Goal: Task Accomplishment & Management: Use online tool/utility

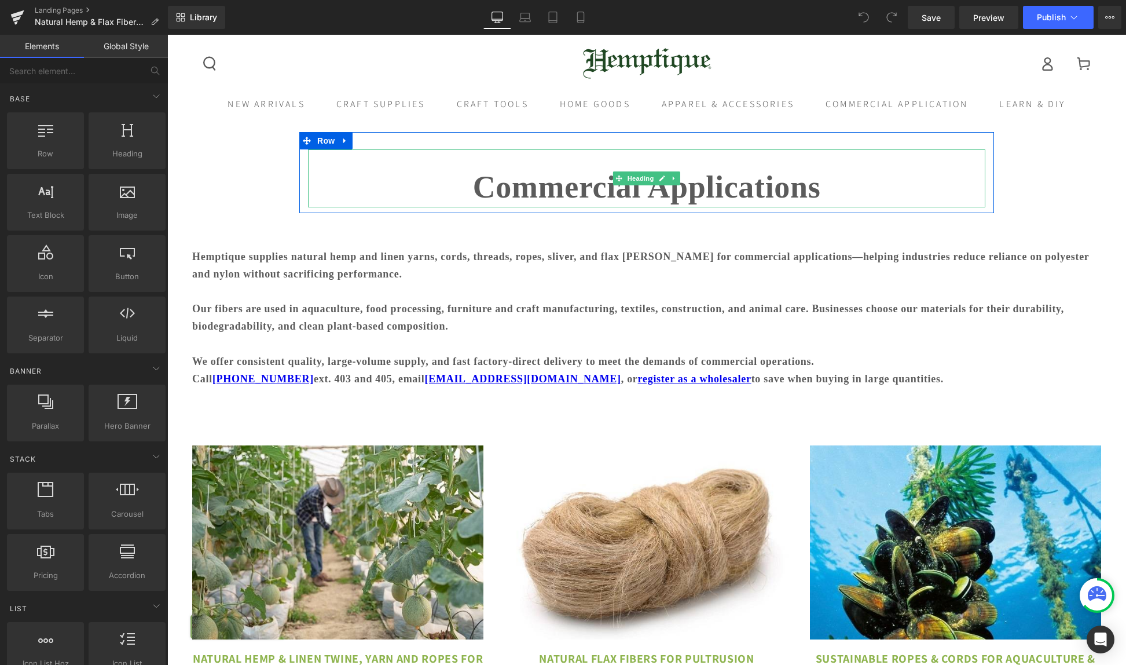
click at [601, 198] on strong "Commercial Applications" at bounding box center [647, 187] width 348 height 35
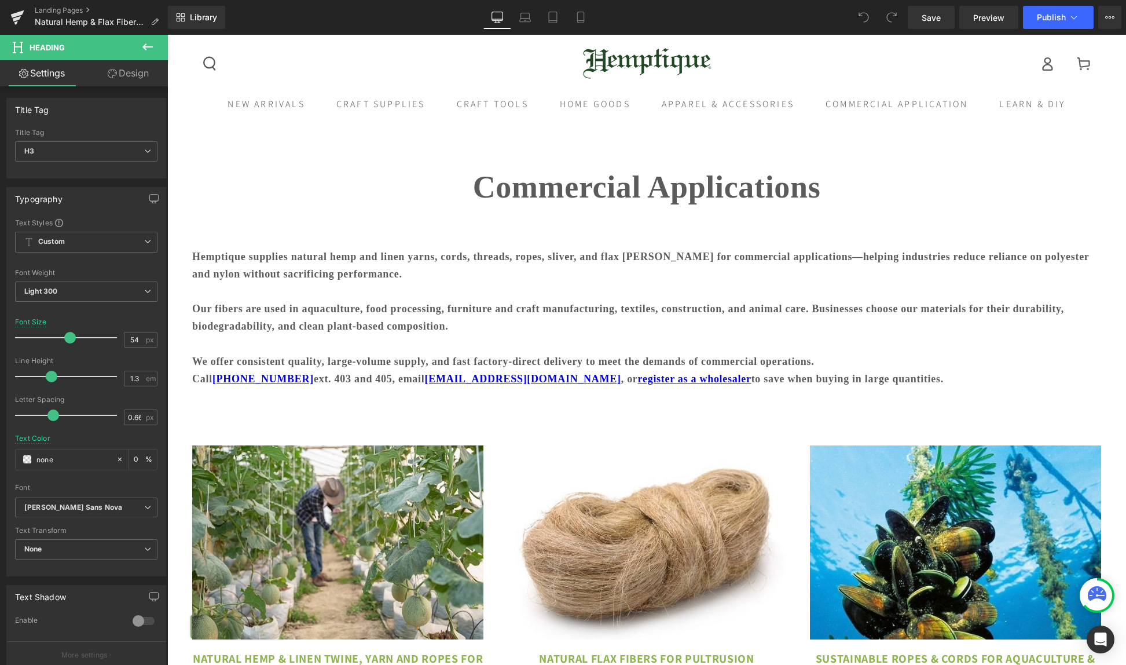
click at [145, 47] on icon at bounding box center [147, 46] width 10 height 7
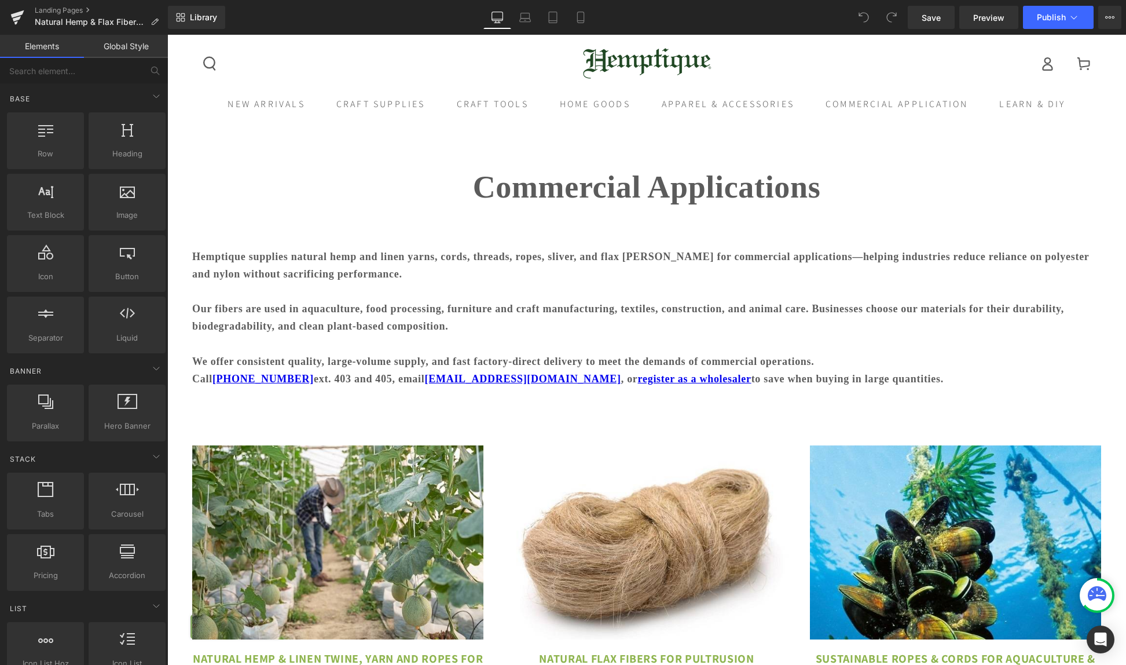
click at [135, 46] on link "Global Style" at bounding box center [126, 46] width 84 height 23
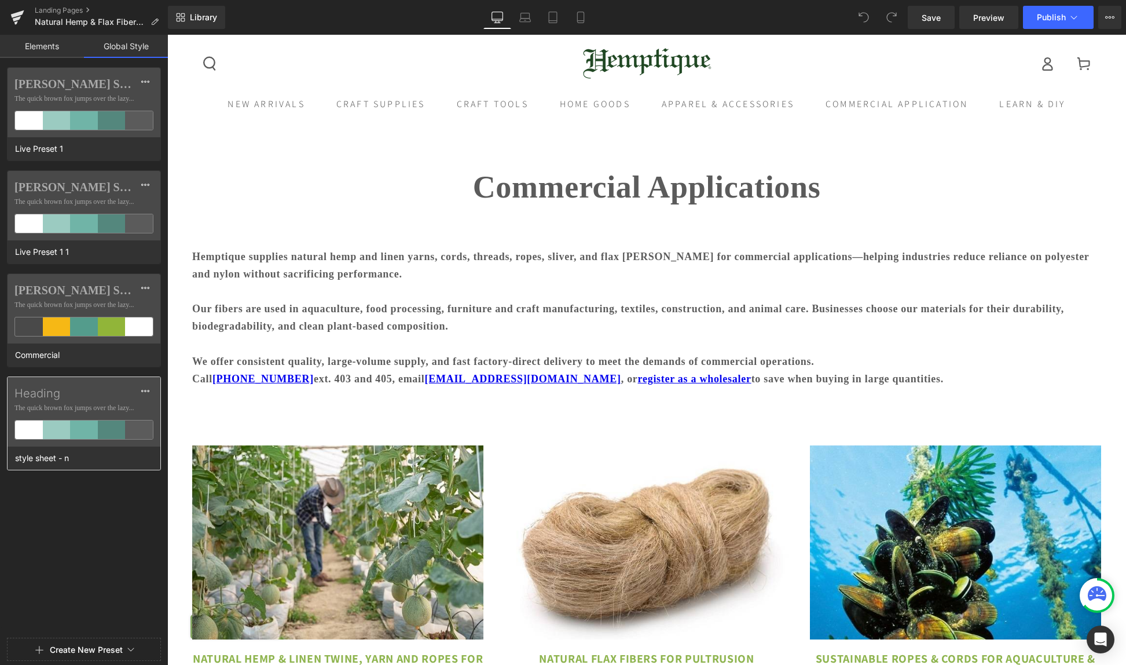
click at [64, 402] on div "Heading The quick brown fox jumps over the lazy..." at bounding box center [84, 411] width 153 height 69
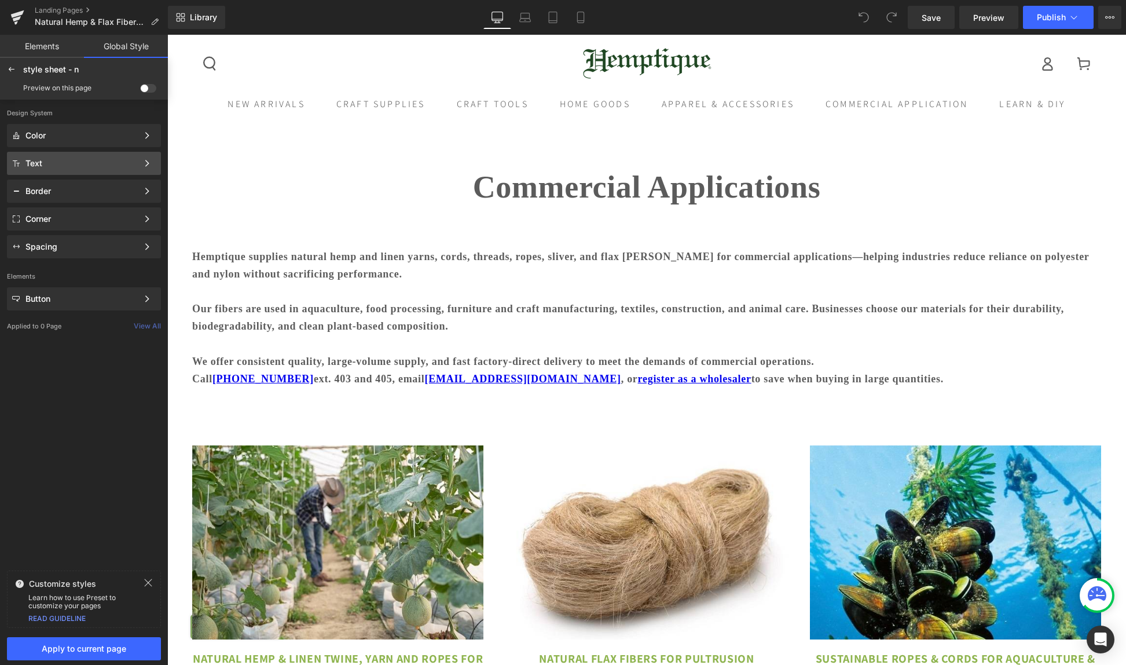
click at [60, 163] on div "Text" at bounding box center [81, 163] width 112 height 9
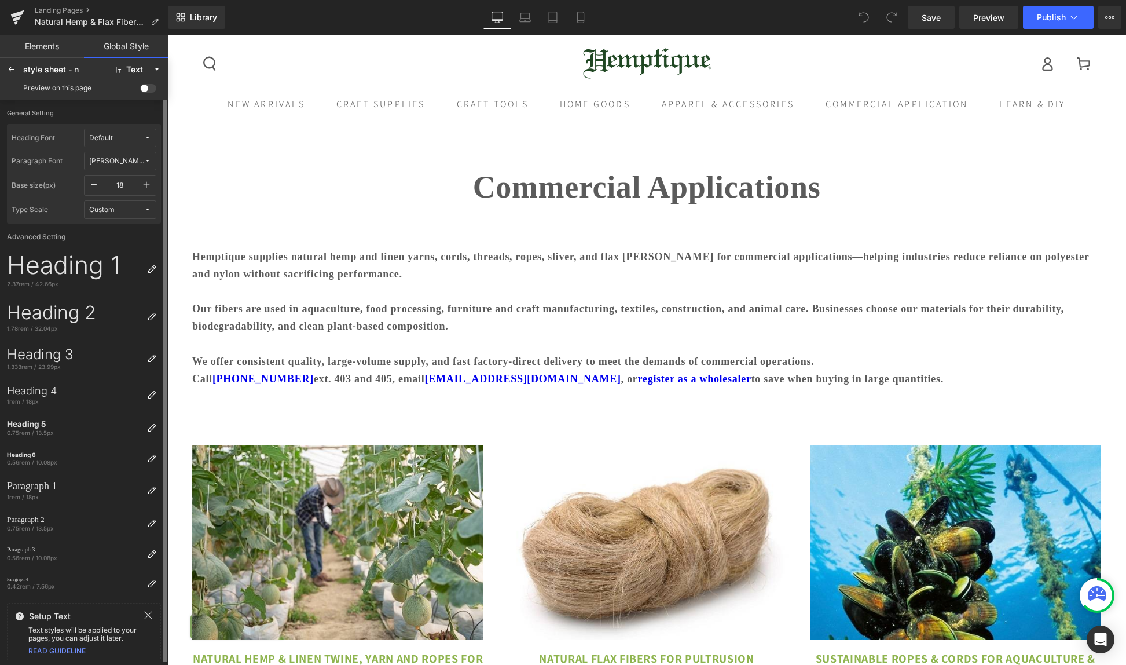
click at [128, 158] on div "Gill Sans Nova" at bounding box center [116, 161] width 55 height 9
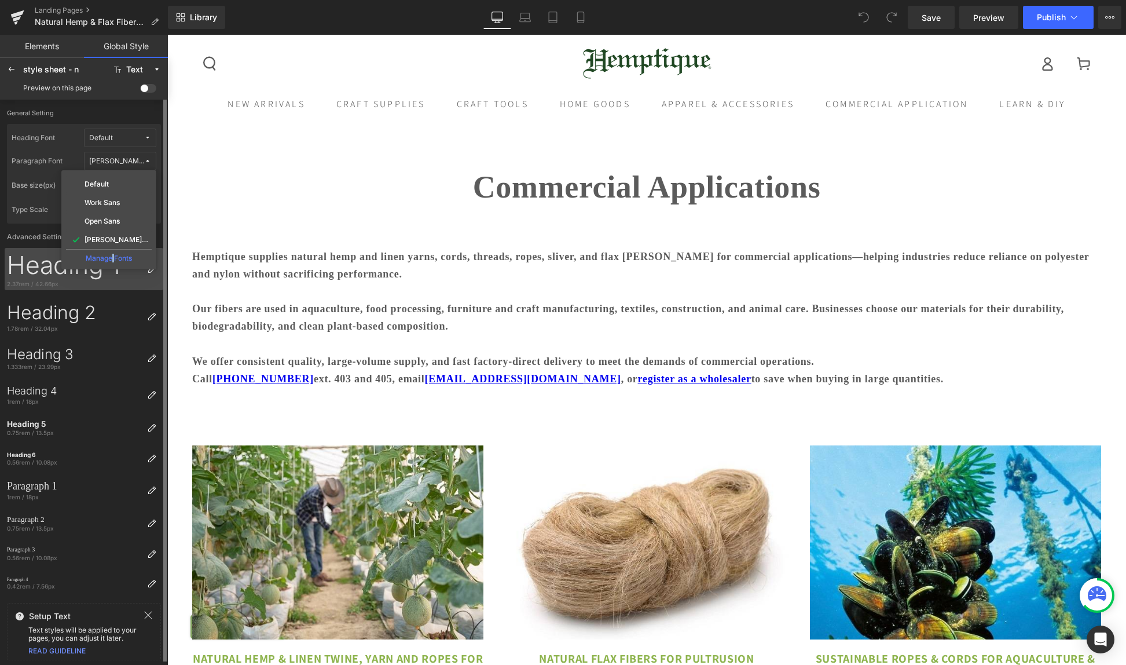
click at [111, 255] on div "Manage Fonts" at bounding box center [109, 257] width 86 height 16
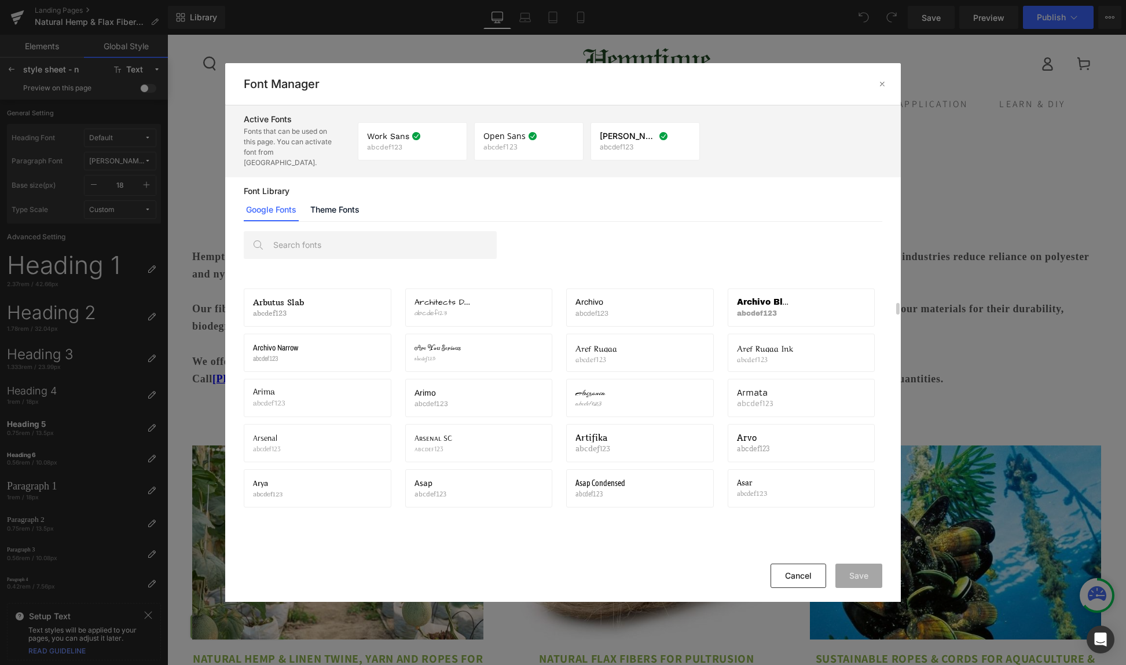
scroll to position [1149, 0]
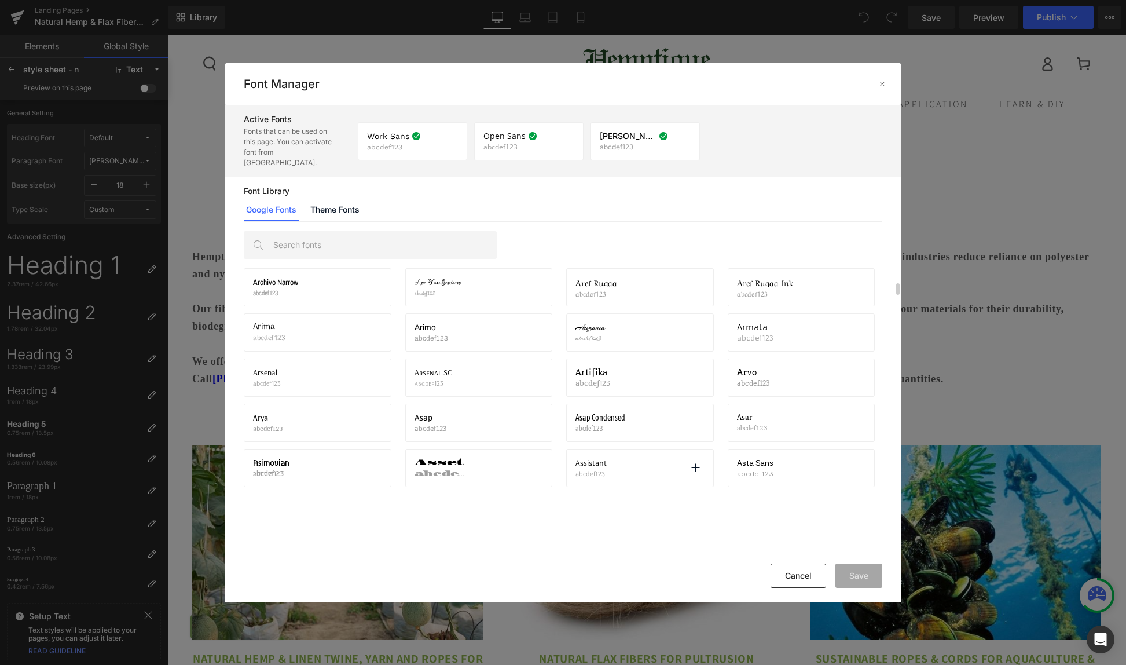
click at [612, 449] on div "Assistant abcdef123 Activate font" at bounding box center [640, 468] width 148 height 38
click at [697, 463] on icon at bounding box center [695, 467] width 9 height 9
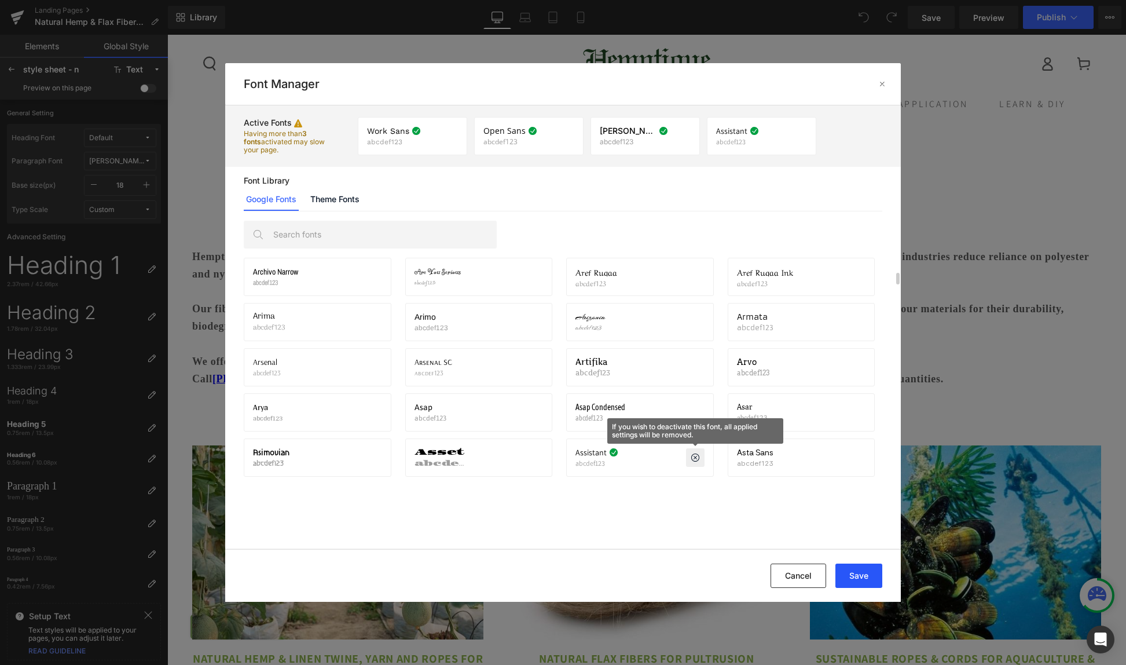
click at [864, 574] on button "Save" at bounding box center [859, 575] width 47 height 24
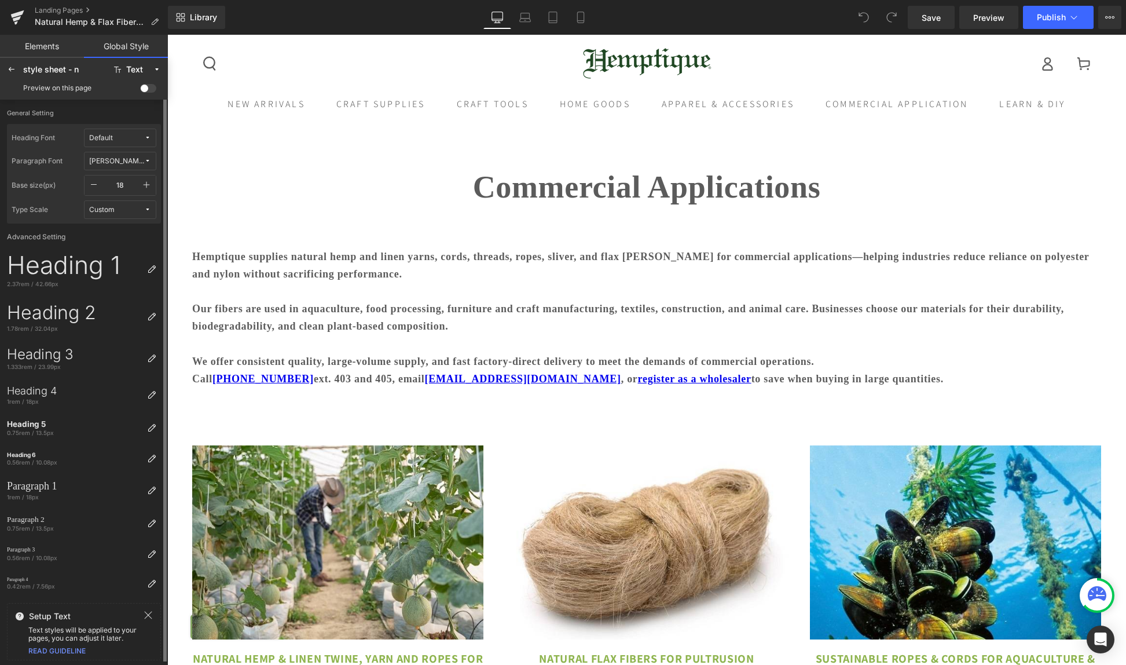
click at [113, 161] on div "Gill Sans Nova" at bounding box center [116, 161] width 55 height 9
click at [97, 257] on label "Assistant" at bounding box center [100, 258] width 30 height 8
click at [147, 135] on icon at bounding box center [147, 137] width 7 height 7
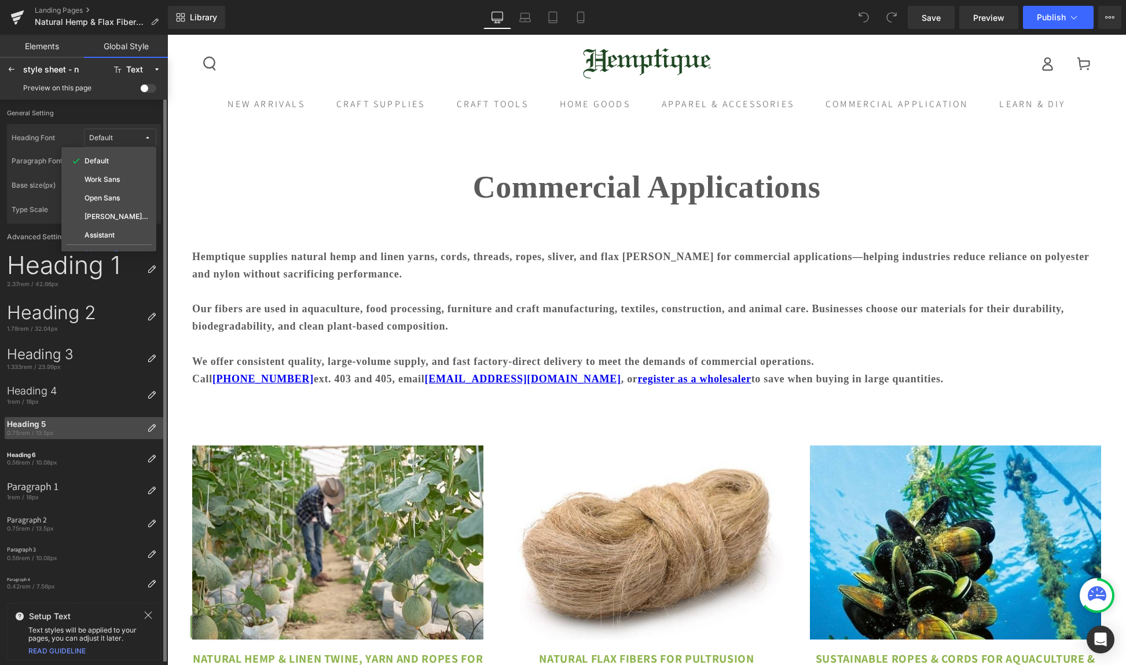
scroll to position [2, 0]
click at [147, 610] on icon at bounding box center [148, 613] width 9 height 9
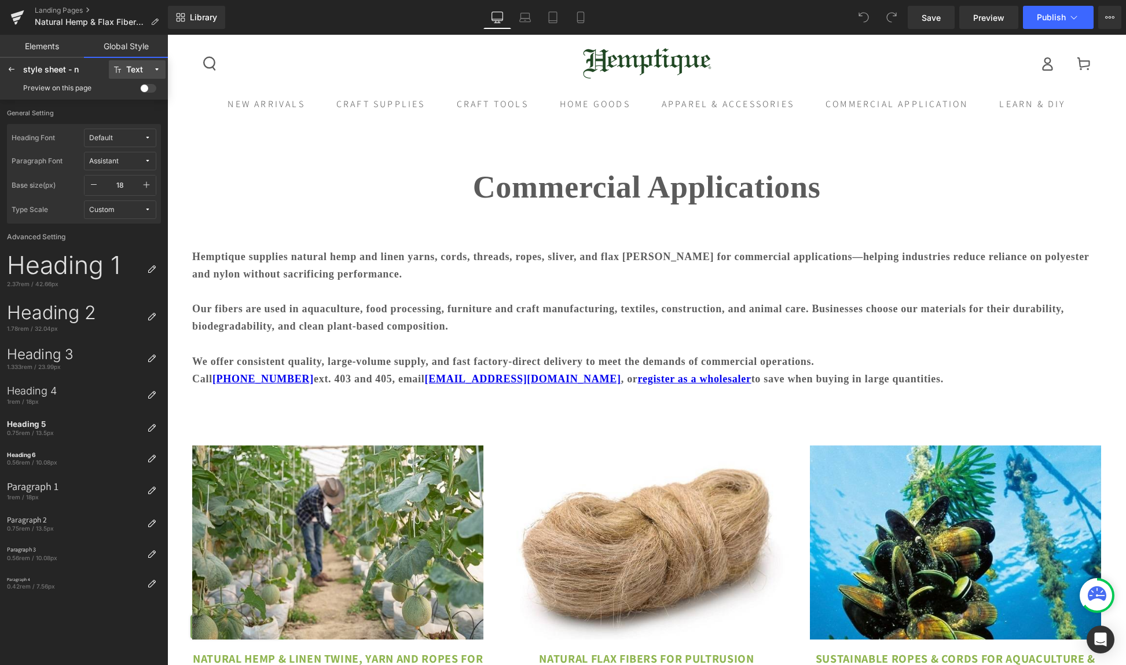
click at [128, 65] on div "Text" at bounding box center [134, 69] width 17 height 9
click at [123, 112] on label "Text" at bounding box center [129, 111] width 14 height 8
click at [13, 70] on icon at bounding box center [11, 69] width 9 height 9
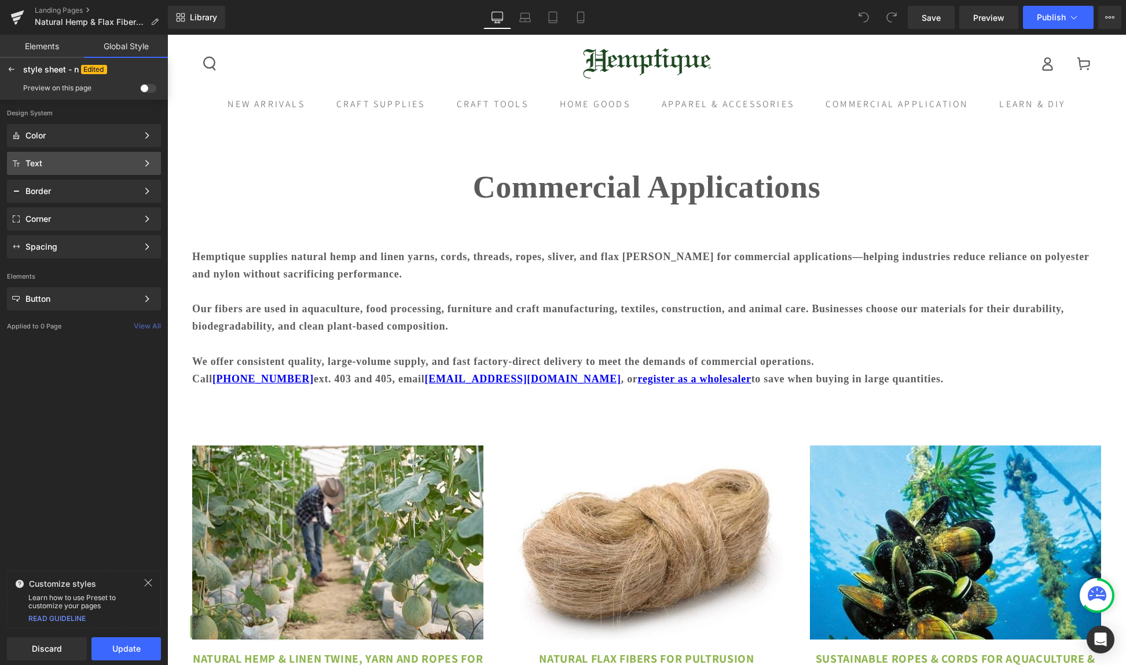
click at [37, 159] on div "Text" at bounding box center [81, 163] width 112 height 9
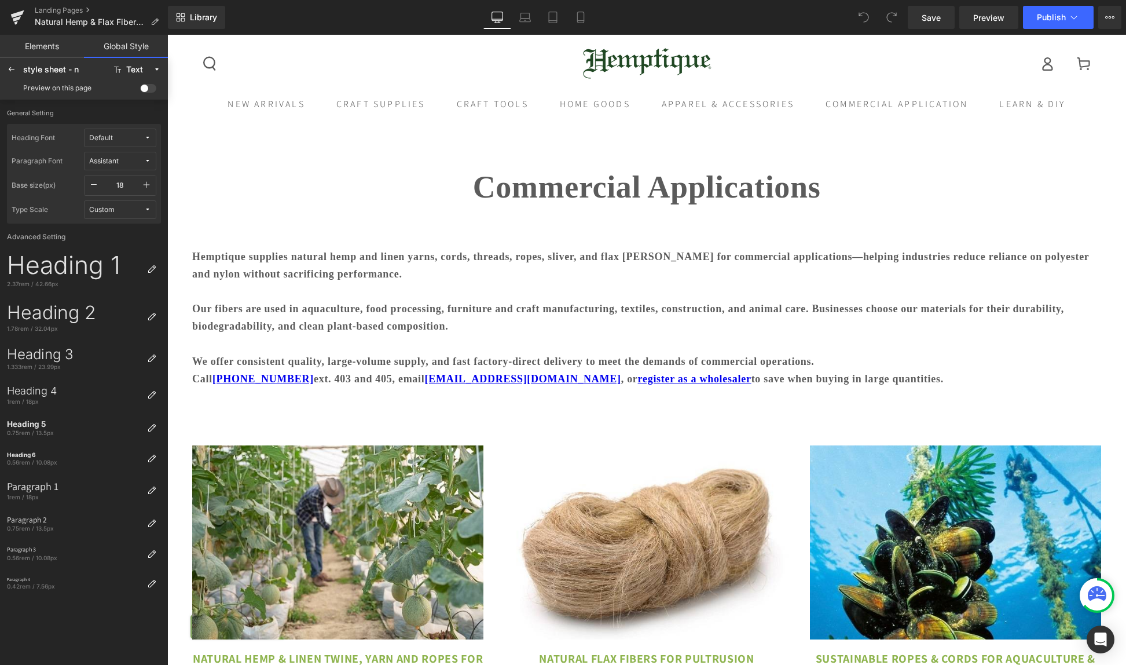
click at [130, 138] on span "Default" at bounding box center [116, 138] width 55 height 9
click at [106, 235] on label "Assistant" at bounding box center [100, 235] width 30 height 8
click at [70, 269] on div "Heading 1" at bounding box center [75, 265] width 136 height 30
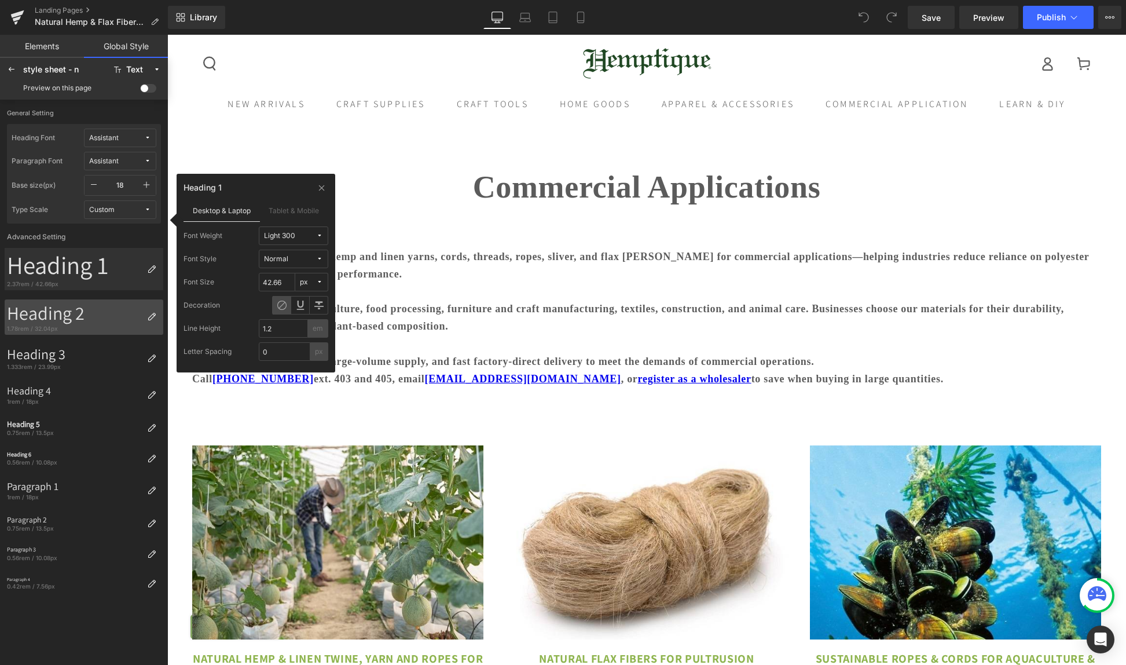
click at [83, 319] on div "Heading 2" at bounding box center [75, 313] width 136 height 22
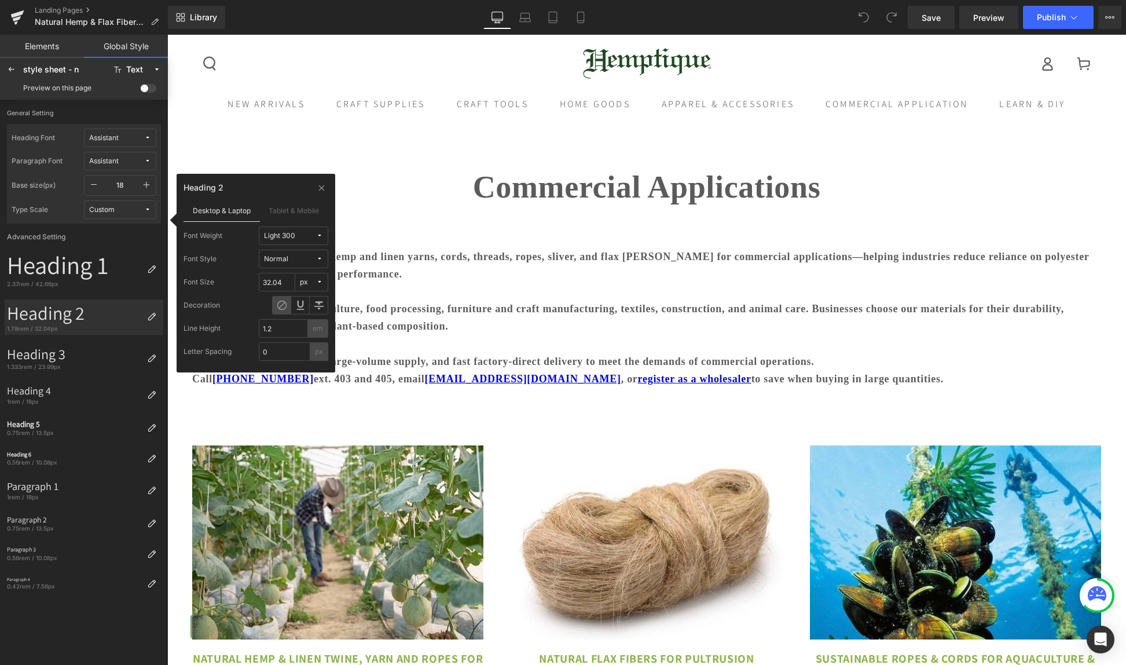
click at [151, 89] on span at bounding box center [148, 88] width 16 height 9
click at [140, 90] on input "checkbox" at bounding box center [140, 90] width 0 height 0
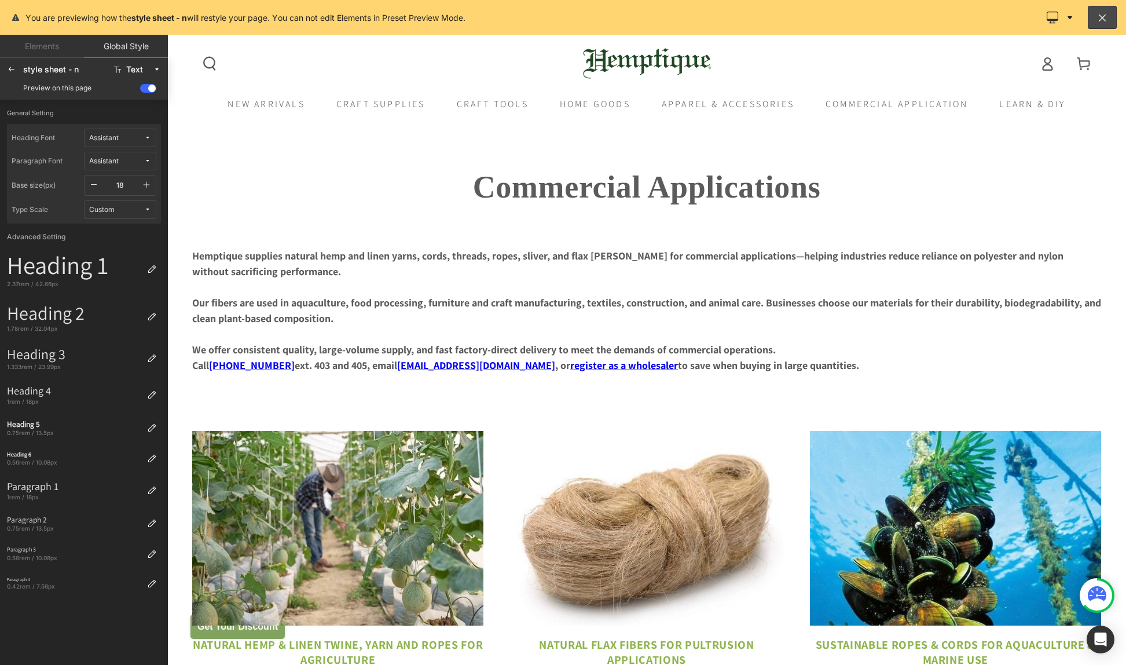
click at [363, 641] on div at bounding box center [646, 350] width 959 height 630
click at [1100, 20] on icon at bounding box center [1102, 18] width 11 height 12
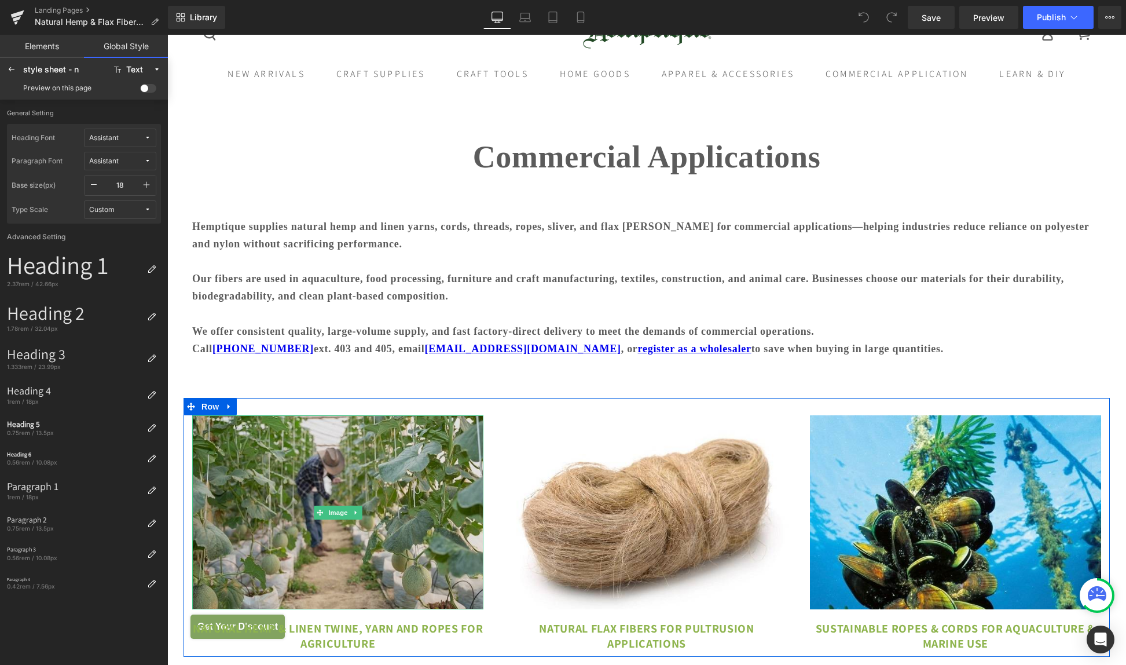
scroll to position [95, 0]
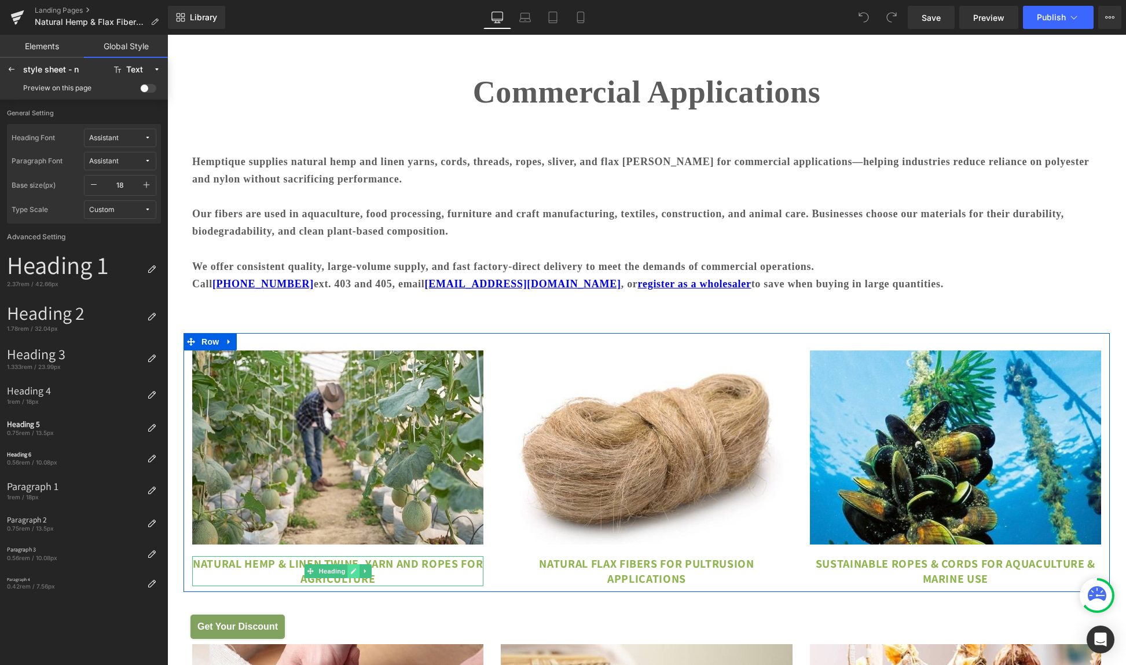
click at [352, 574] on icon at bounding box center [353, 571] width 6 height 7
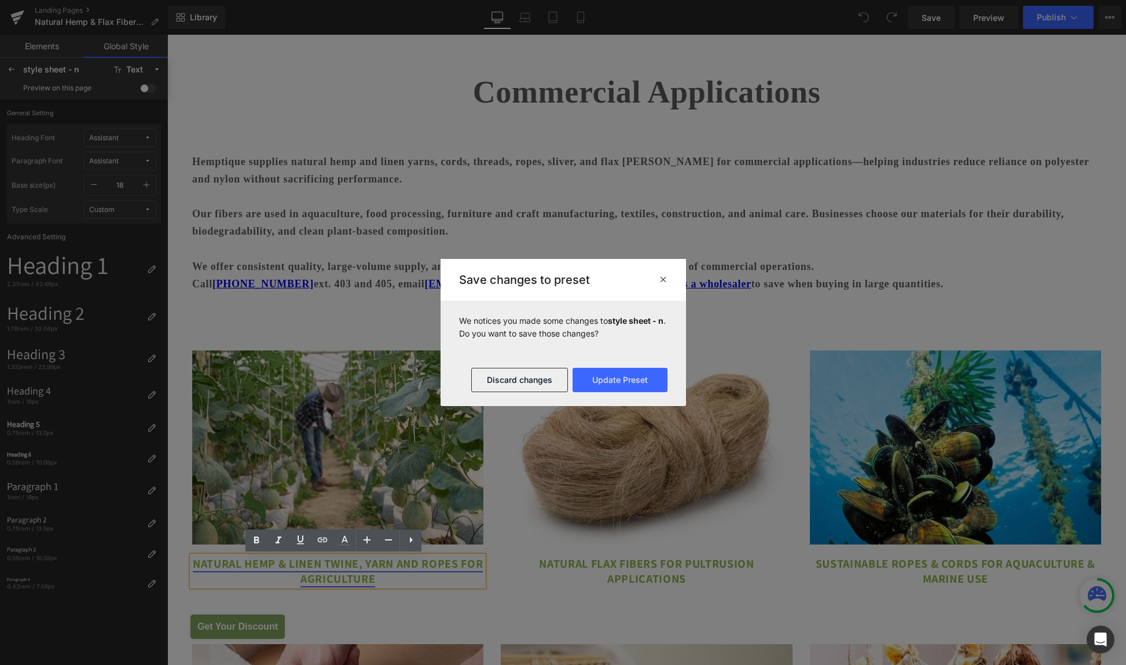
click at [333, 574] on link "Natural Hemp & Linen Twine, Yarn and Ropes for Agriculture" at bounding box center [338, 571] width 290 height 30
drag, startPoint x: 166, startPoint y: 540, endPoint x: 333, endPoint y: 574, distance: 170.8
click at [333, 574] on div at bounding box center [563, 332] width 1126 height 665
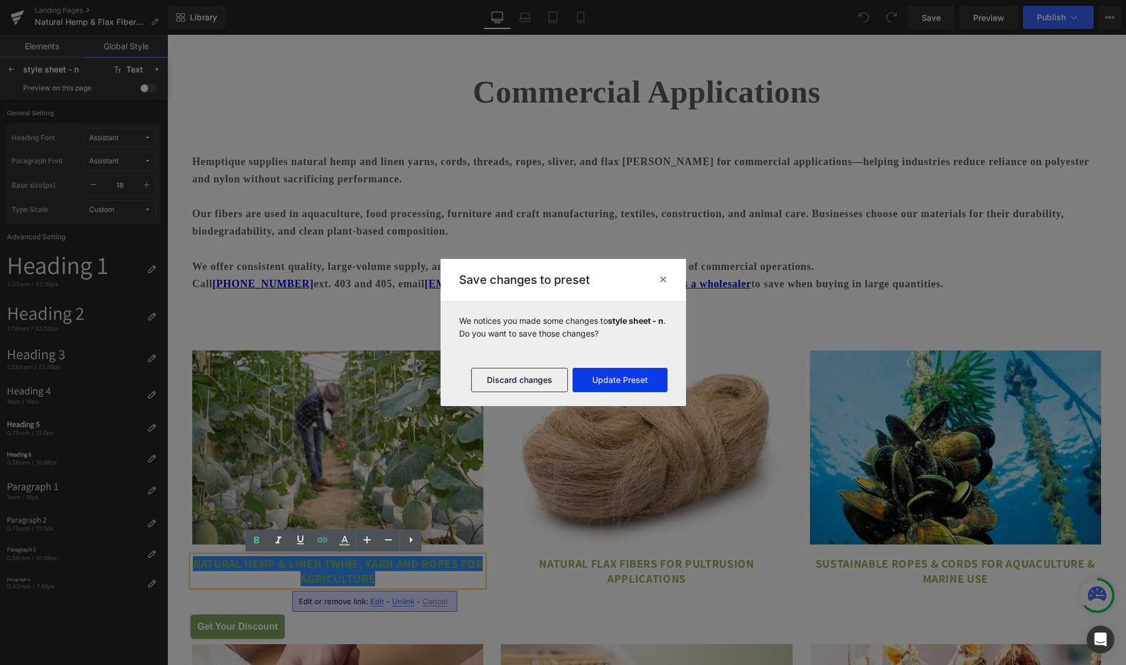
click at [595, 376] on button "Update Preset" at bounding box center [620, 380] width 95 height 24
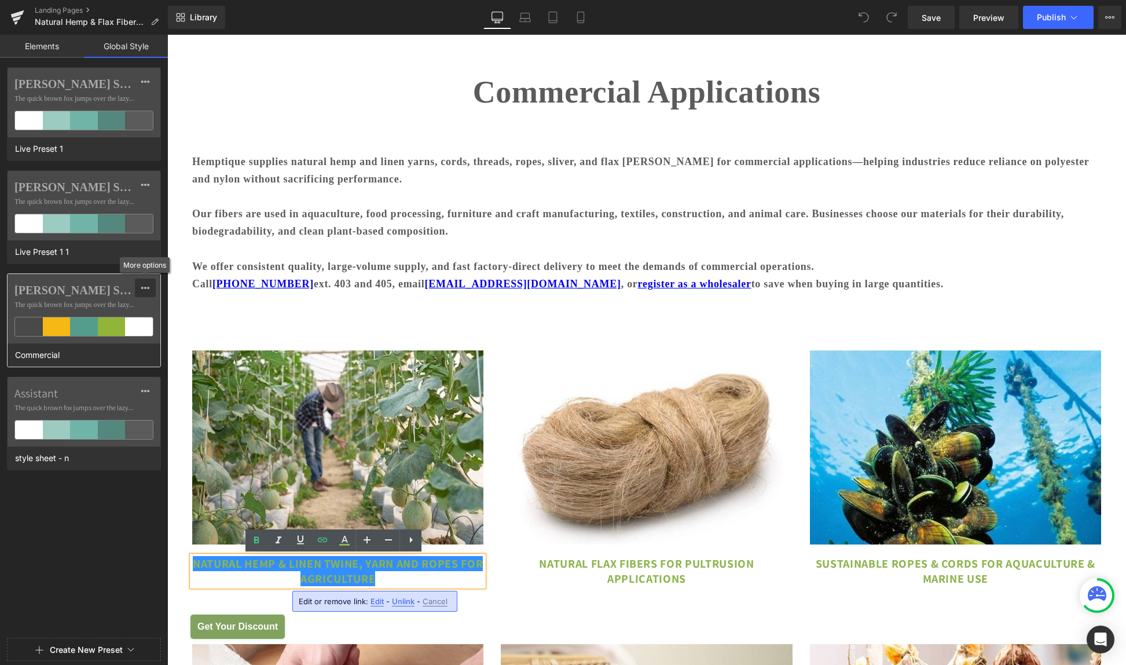
click at [149, 288] on icon at bounding box center [145, 287] width 9 height 9
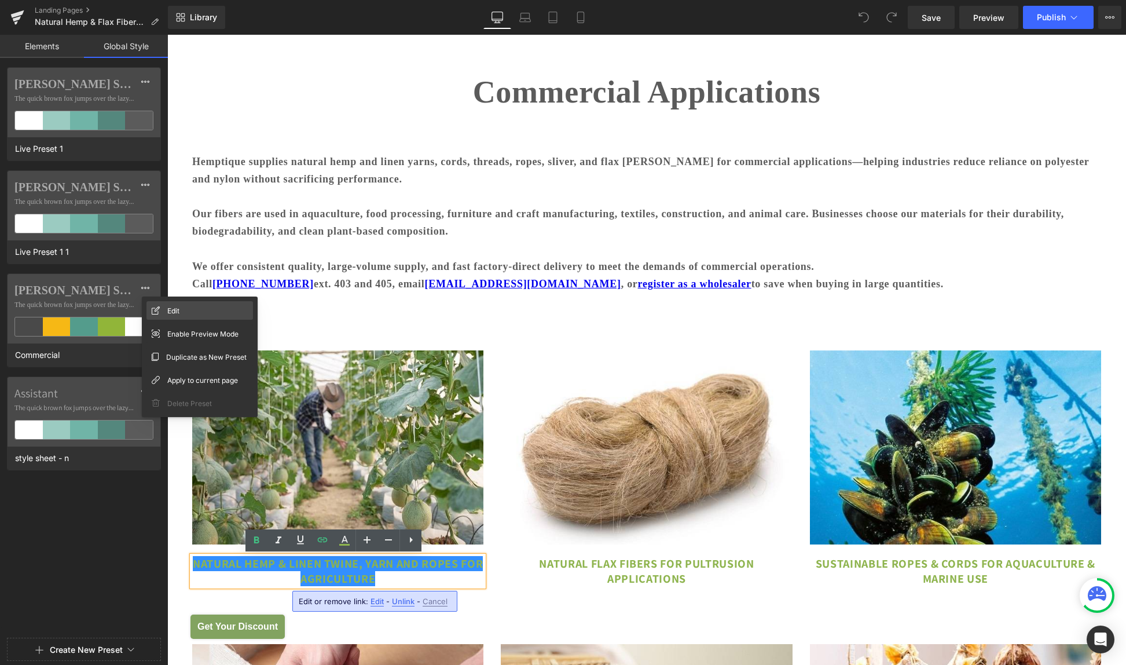
click at [172, 312] on span "Edit" at bounding box center [173, 311] width 12 height 12
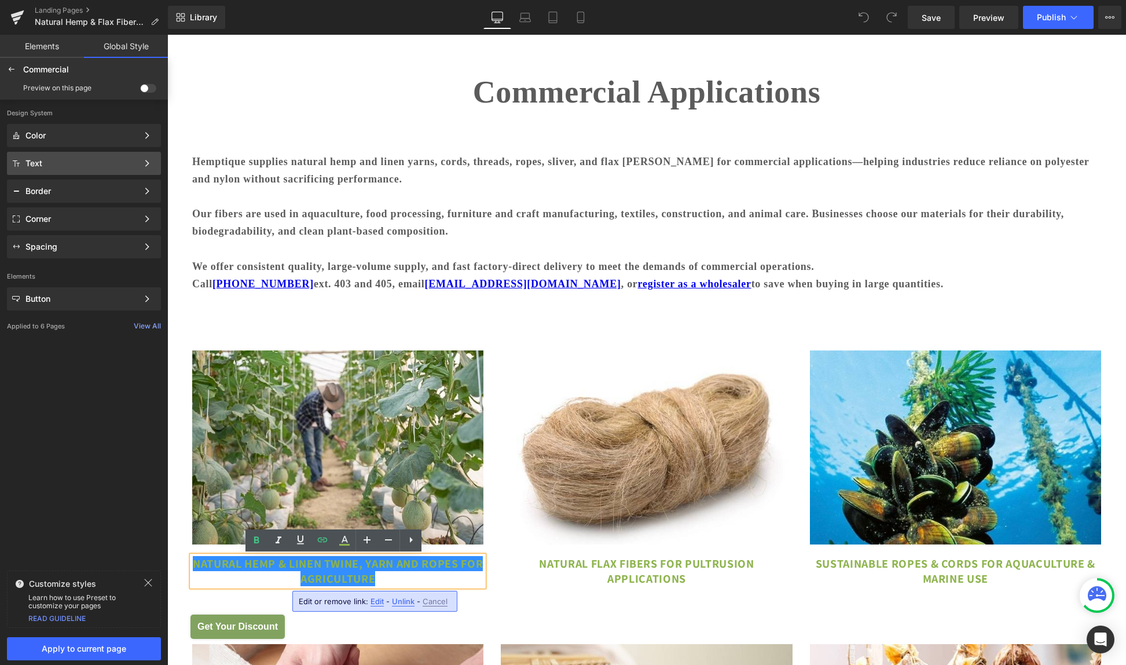
click at [110, 162] on div "Text" at bounding box center [81, 163] width 112 height 9
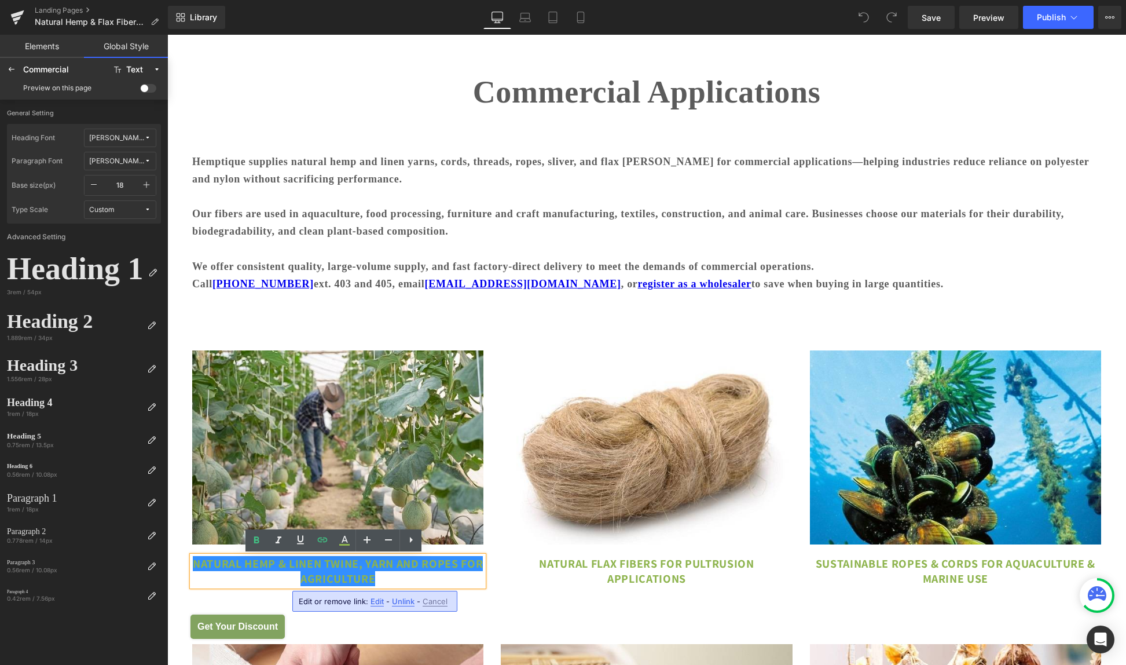
click at [148, 137] on icon at bounding box center [147, 137] width 7 height 7
click at [103, 234] on label "Assistant" at bounding box center [100, 235] width 30 height 8
click at [146, 158] on icon at bounding box center [147, 161] width 7 height 7
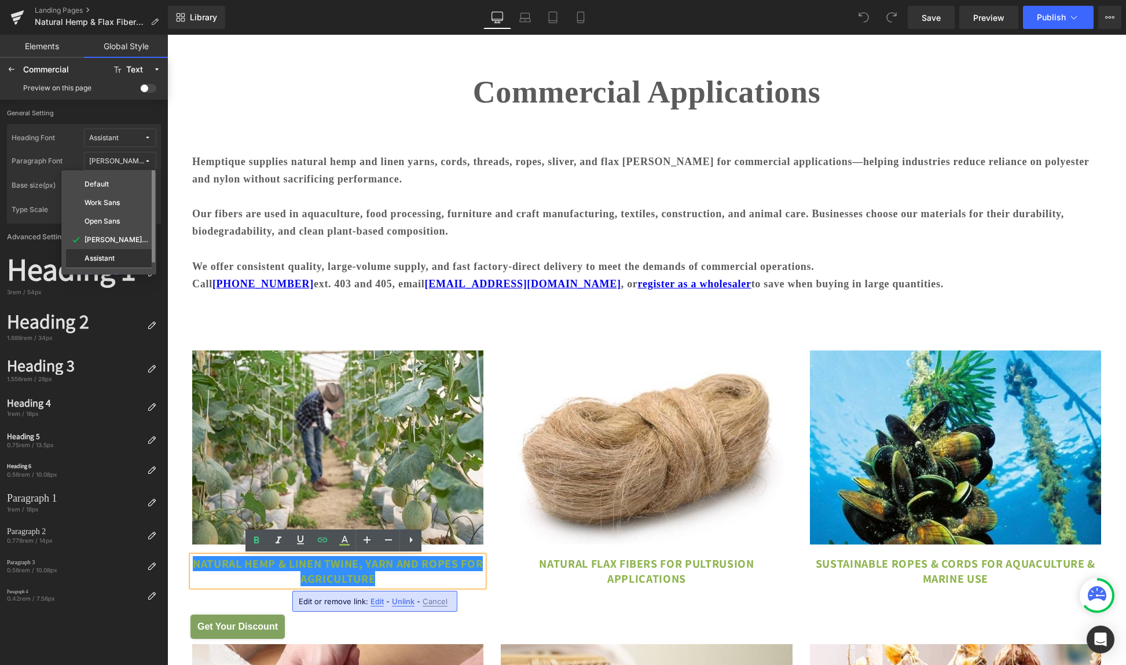
click at [105, 254] on label "Assistant" at bounding box center [100, 258] width 30 height 8
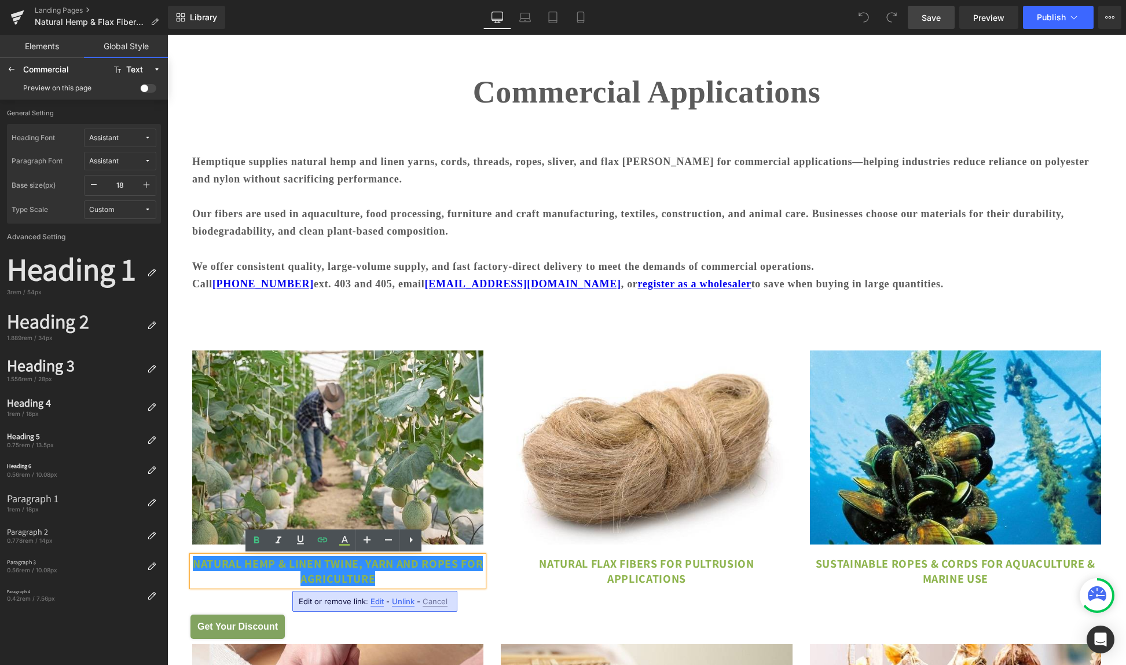
click at [930, 14] on span "Save" at bounding box center [931, 18] width 19 height 12
click at [145, 86] on span at bounding box center [148, 88] width 16 height 9
click at [140, 90] on input "checkbox" at bounding box center [140, 90] width 0 height 0
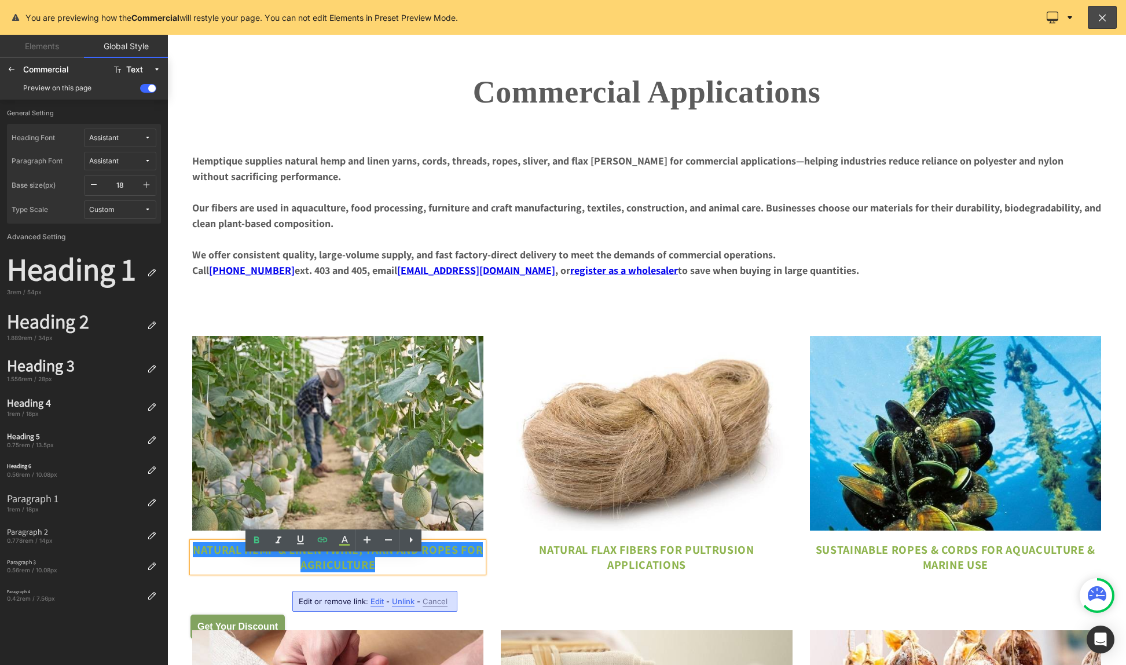
click at [151, 87] on span at bounding box center [148, 88] width 16 height 9
click at [140, 90] on input "checkbox" at bounding box center [140, 90] width 0 height 0
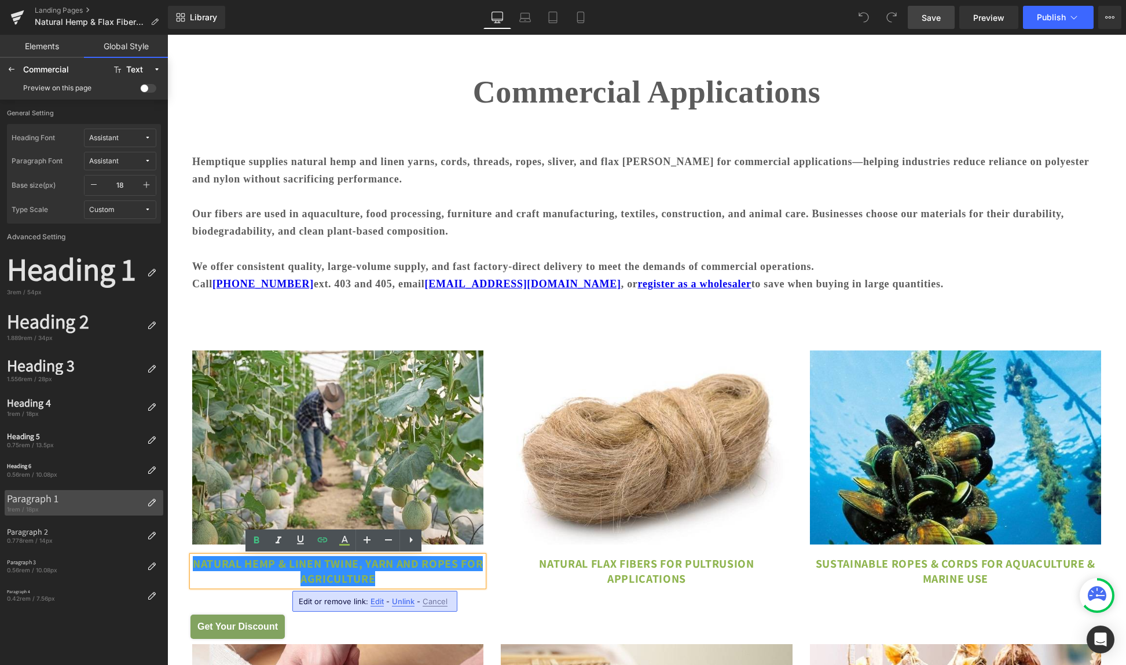
click at [56, 494] on div "Paragraph 1" at bounding box center [75, 498] width 136 height 13
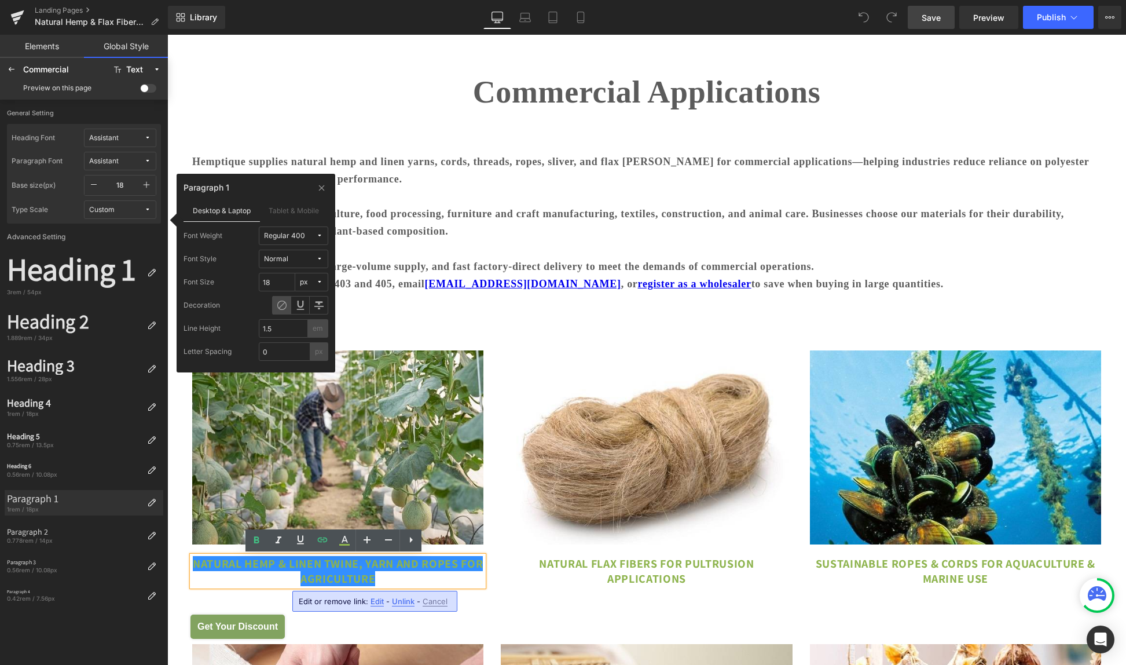
click at [301, 236] on div "Regular 400" at bounding box center [284, 236] width 41 height 9
click at [309, 291] on div "Light 300" at bounding box center [288, 295] width 68 height 9
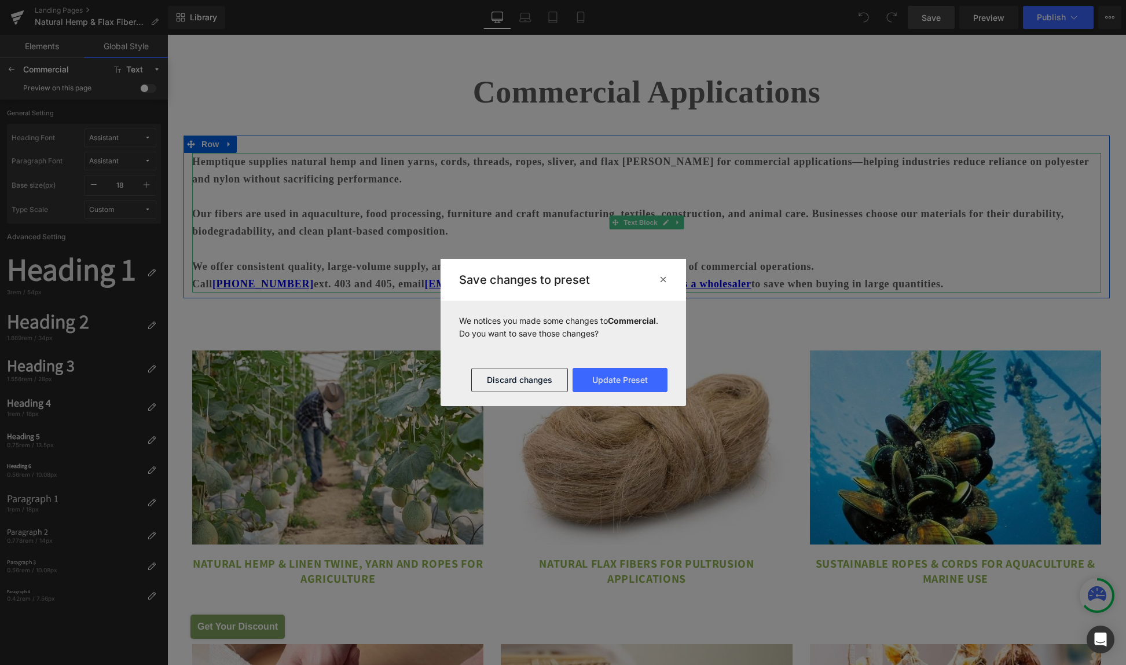
click at [390, 217] on strong "Our fibers are used in aquaculture, food processing, furniture and craft manufa…" at bounding box center [628, 222] width 872 height 29
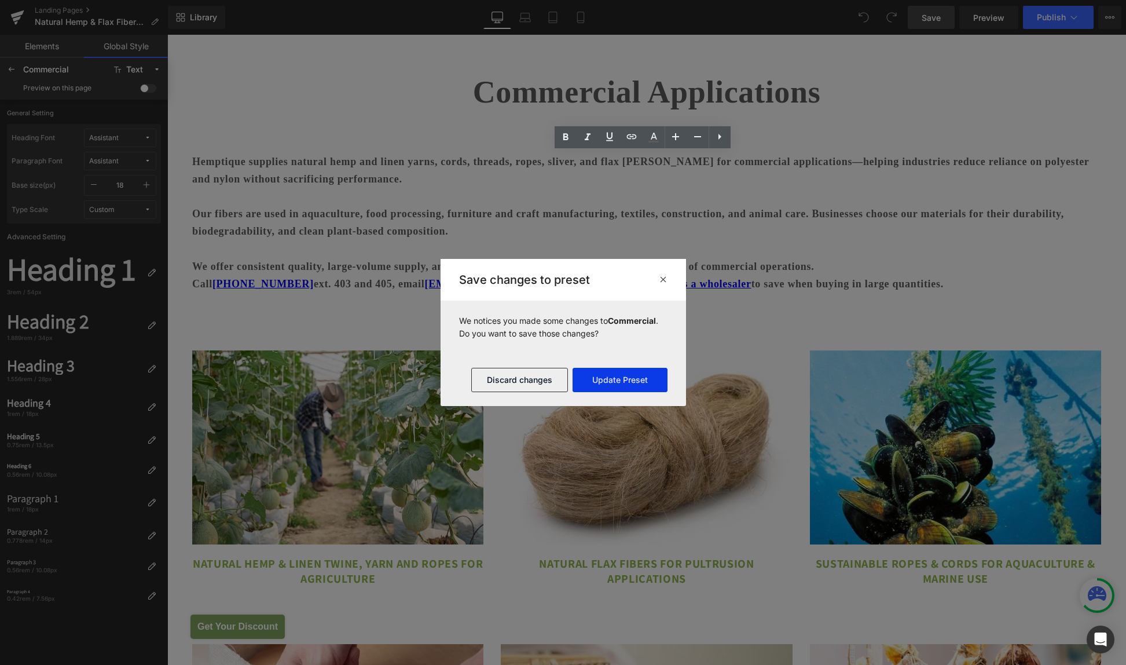
click at [602, 384] on button "Update Preset" at bounding box center [620, 380] width 95 height 24
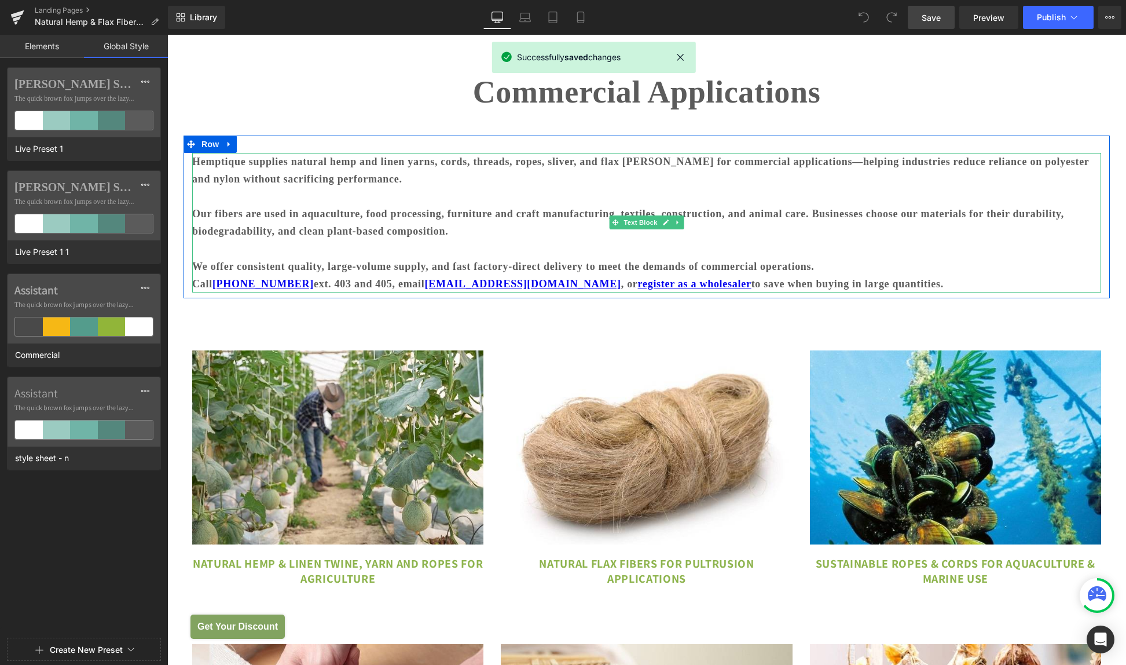
click at [419, 213] on strong "Our fibers are used in aquaculture, food processing, furniture and craft manufa…" at bounding box center [628, 222] width 872 height 29
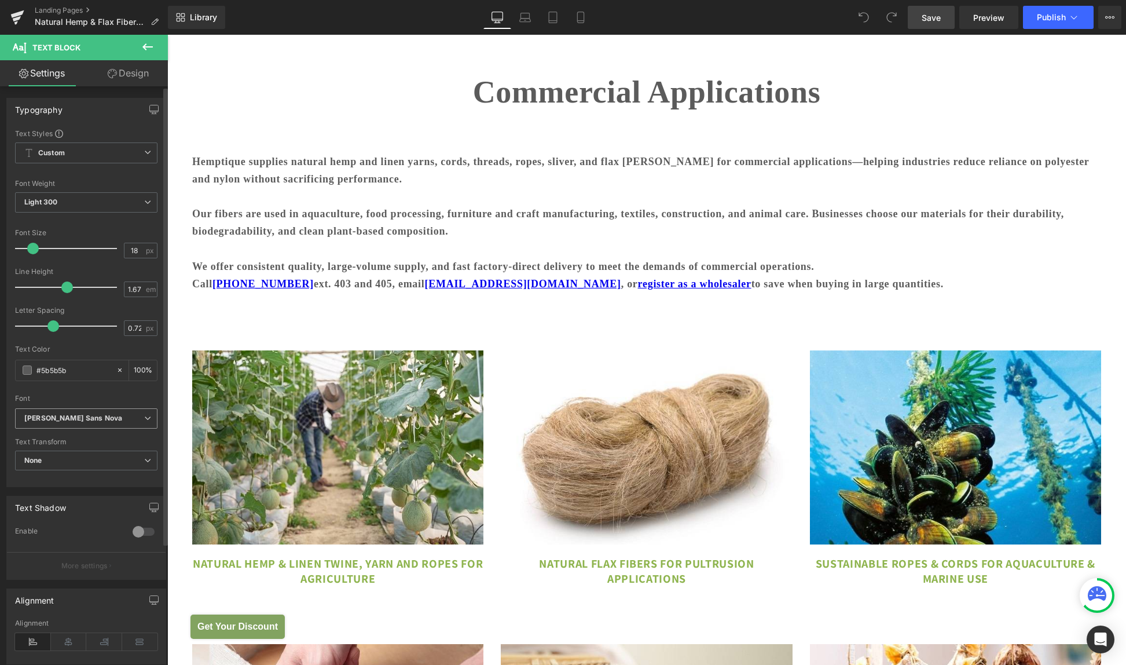
click at [112, 416] on b "Gill Sans Nova" at bounding box center [84, 418] width 120 height 10
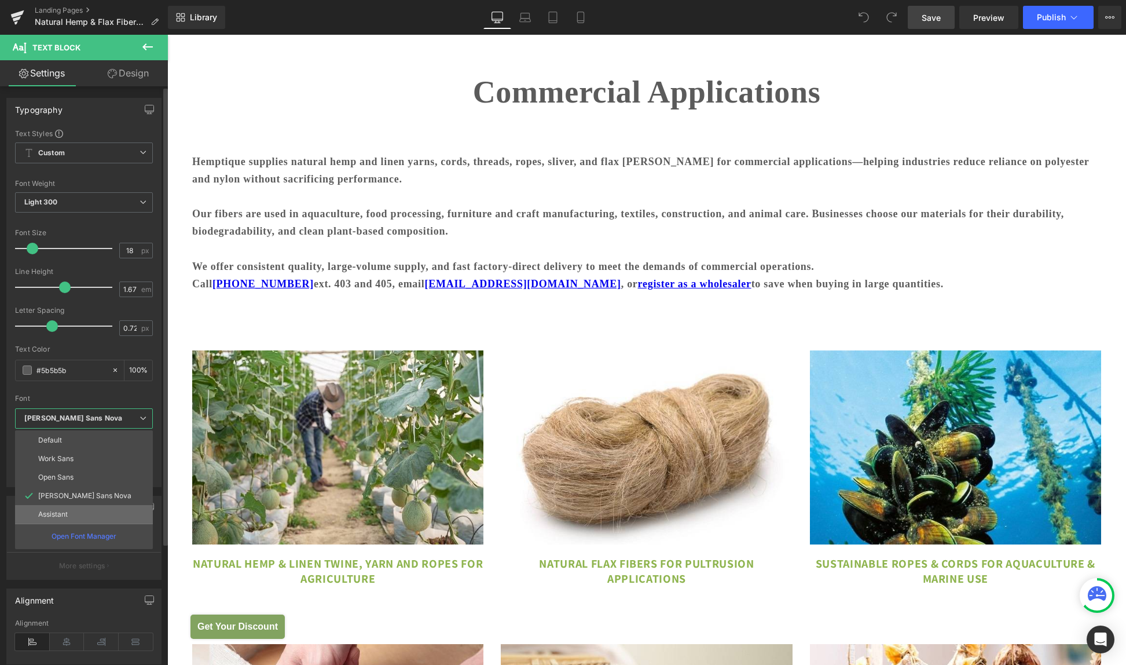
click at [61, 515] on p "Assistant" at bounding box center [53, 514] width 30 height 8
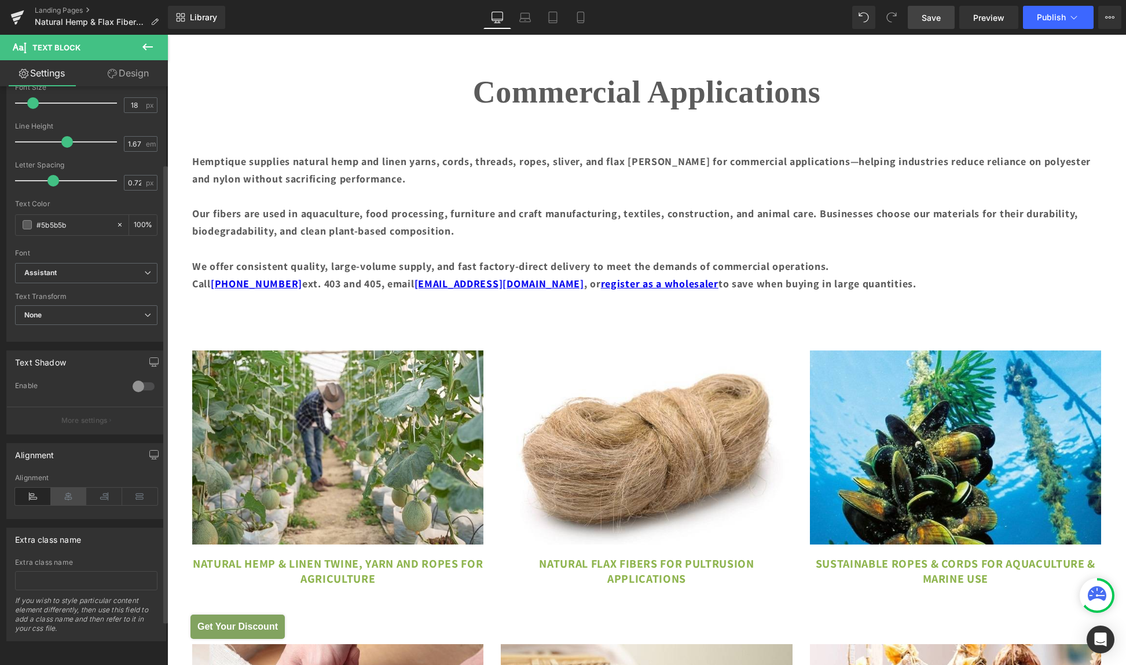
scroll to position [0, 0]
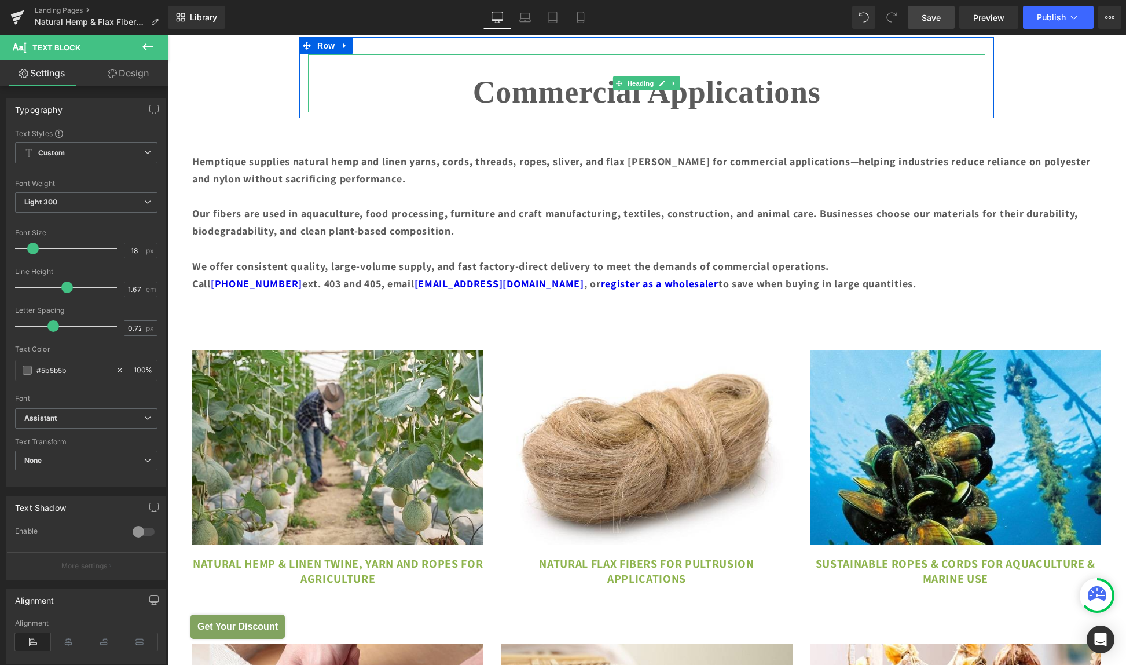
click at [550, 100] on strong "Commercial Applications" at bounding box center [647, 92] width 348 height 35
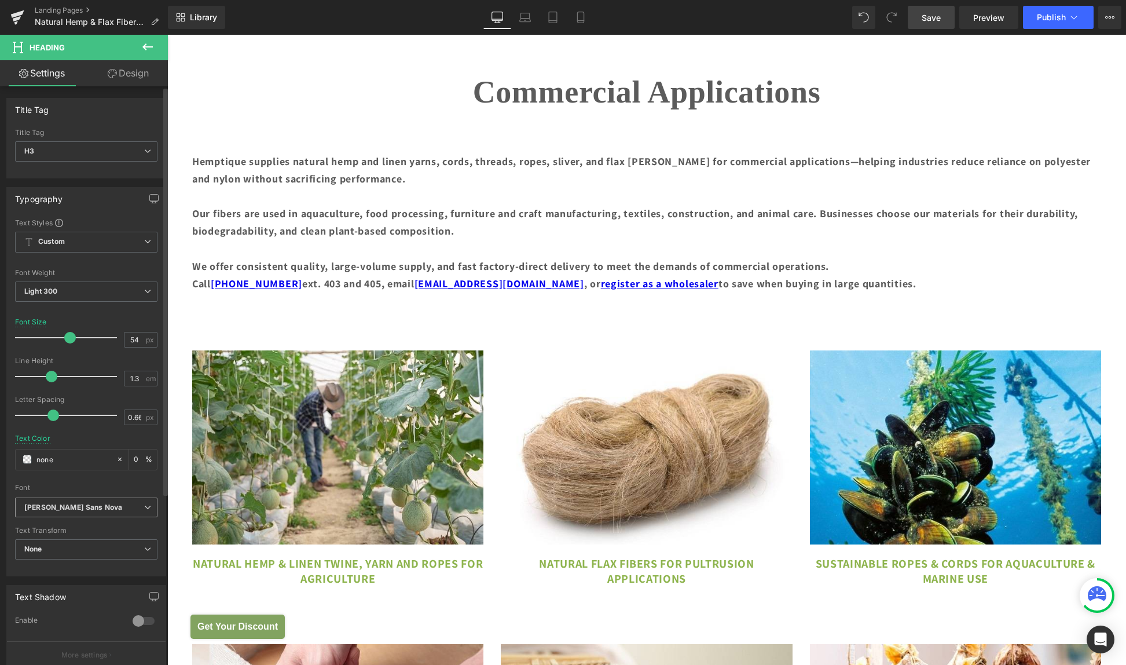
click at [101, 508] on b "Gill Sans Nova" at bounding box center [84, 508] width 120 height 10
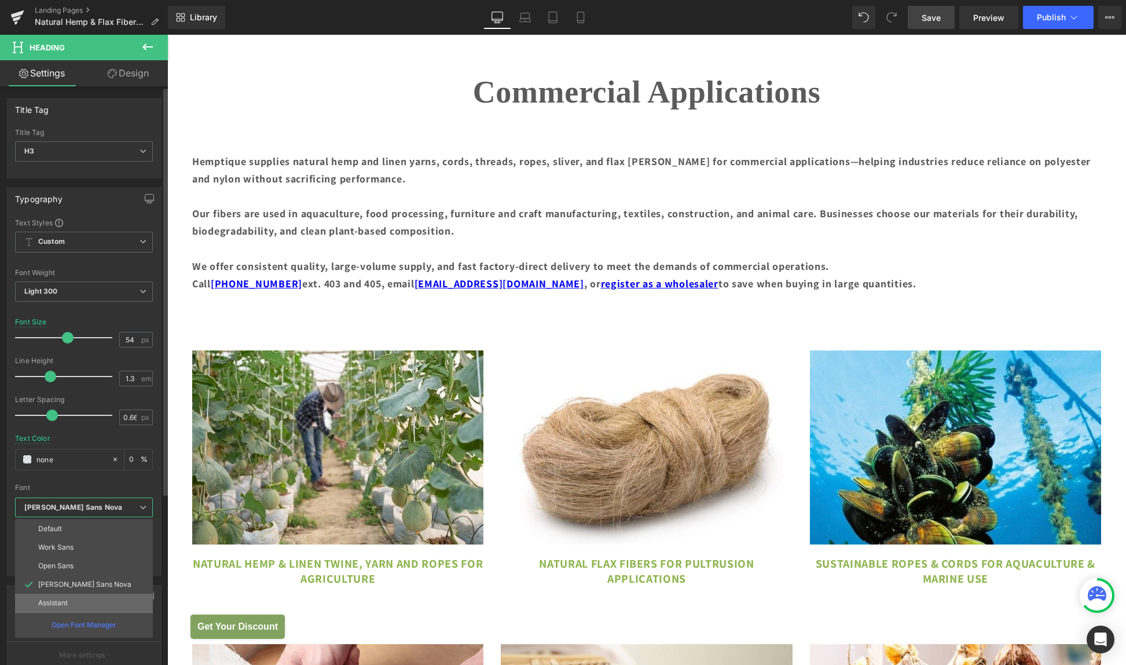
click at [71, 609] on li "Assistant" at bounding box center [84, 603] width 138 height 19
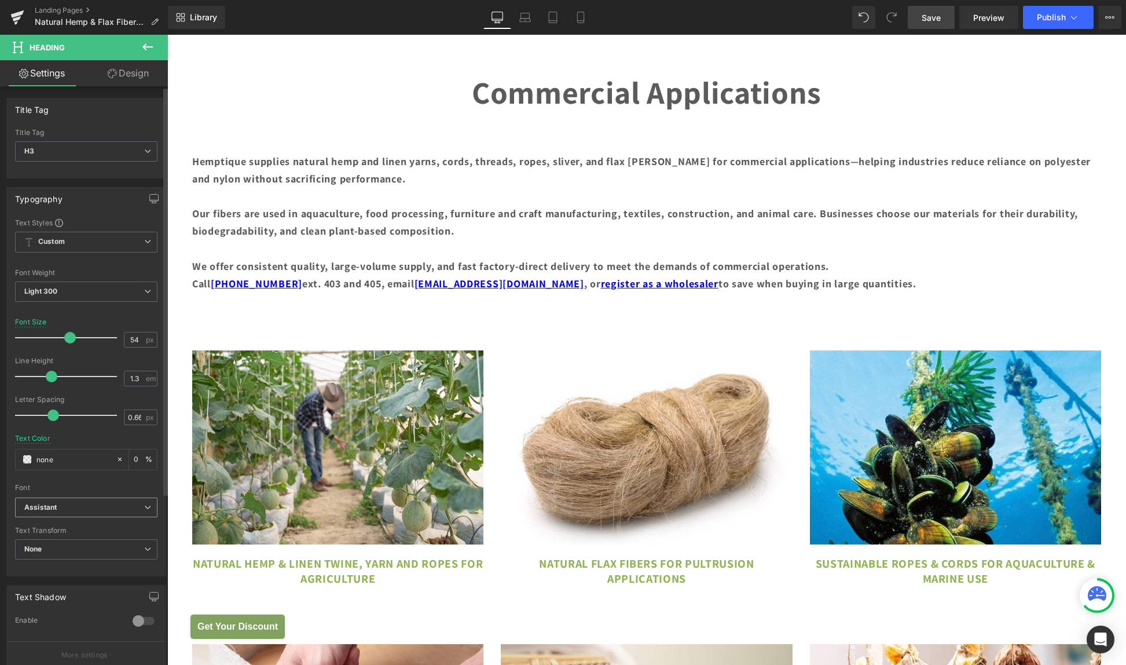
click at [129, 499] on span "Assistant" at bounding box center [86, 507] width 142 height 20
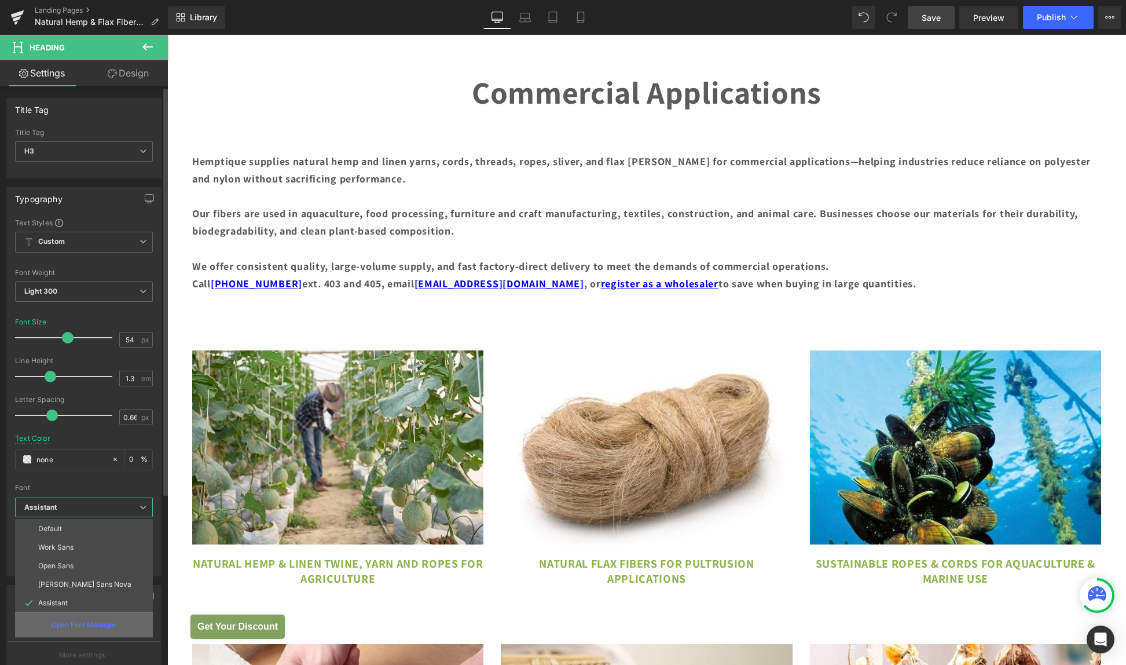
click at [72, 624] on p "Open Font Manager" at bounding box center [84, 625] width 65 height 10
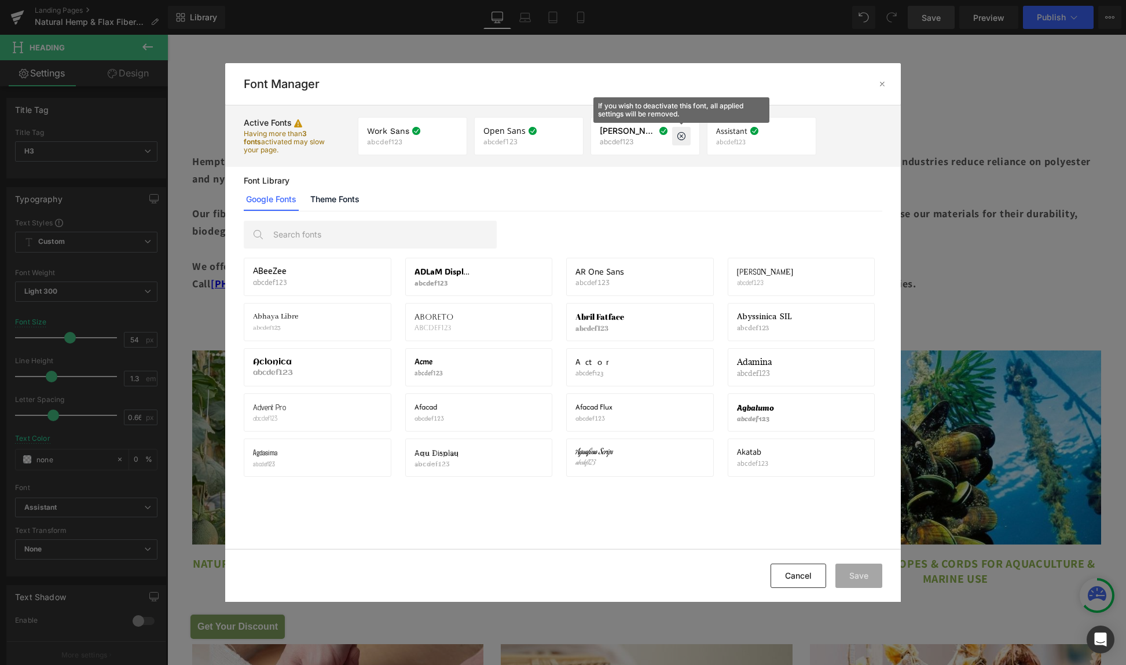
click at [683, 137] on icon at bounding box center [681, 135] width 9 height 9
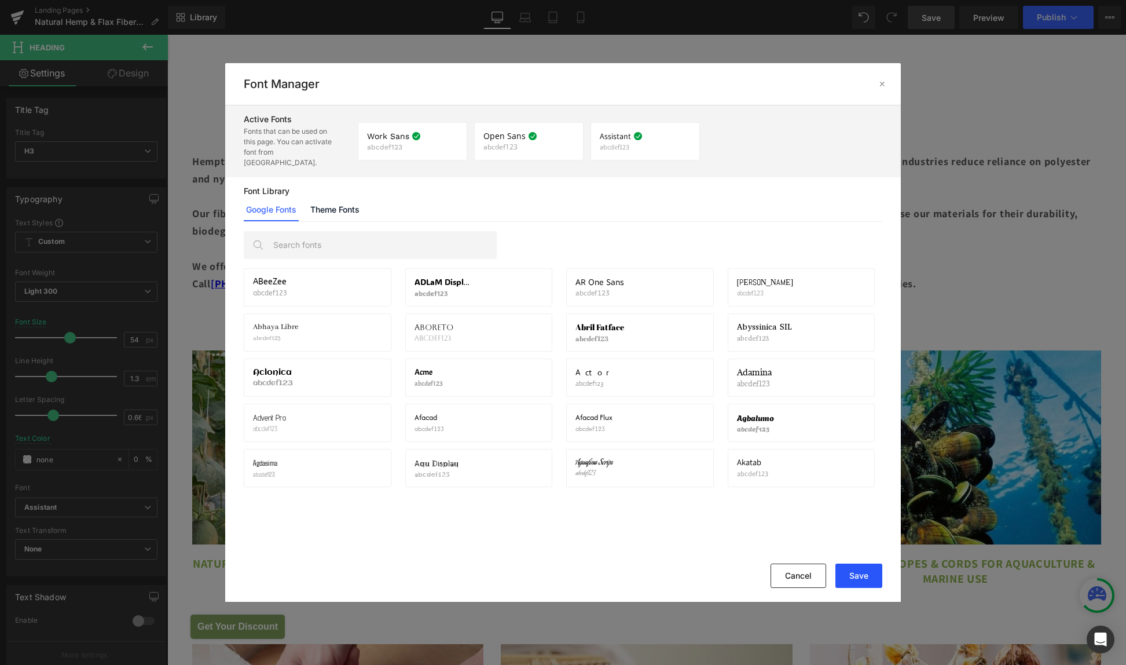
click at [846, 567] on button "Save" at bounding box center [859, 575] width 47 height 24
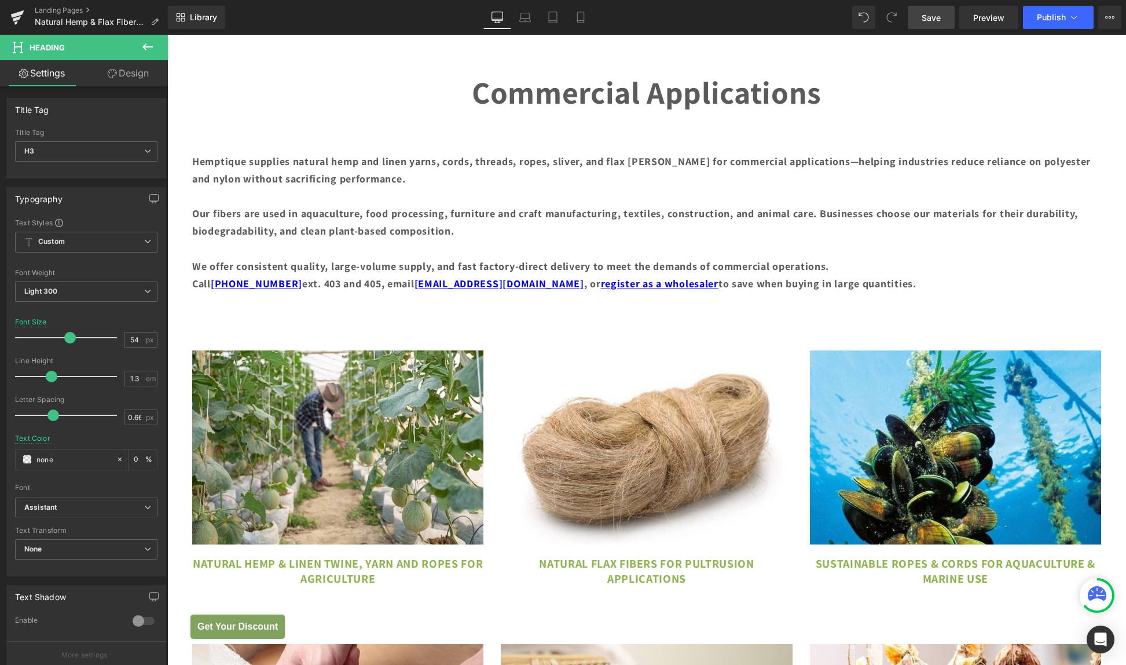
click at [150, 47] on icon at bounding box center [147, 46] width 10 height 7
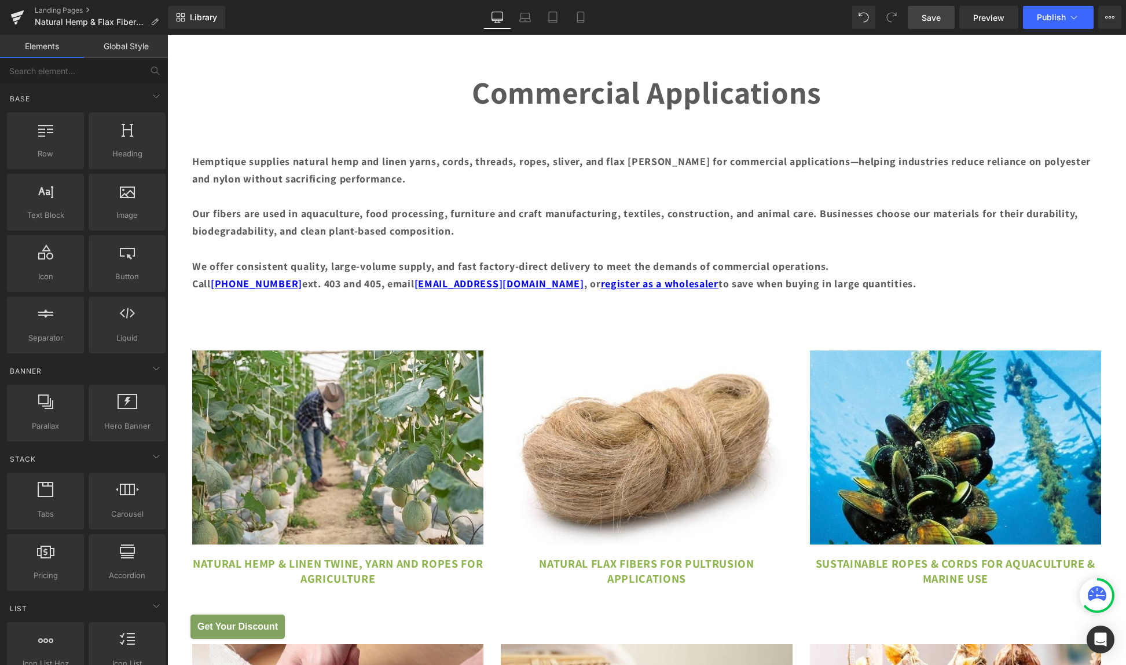
click at [110, 50] on link "Global Style" at bounding box center [126, 46] width 84 height 23
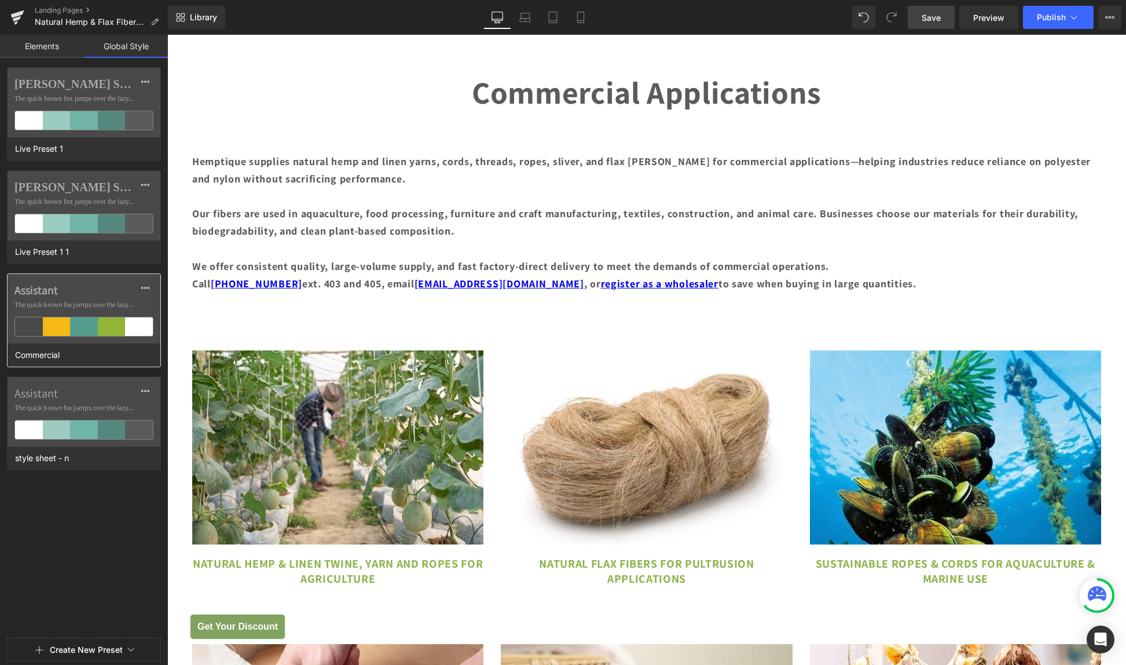
click at [64, 309] on span "The quick brown fox jumps over the lazy..." at bounding box center [83, 304] width 139 height 10
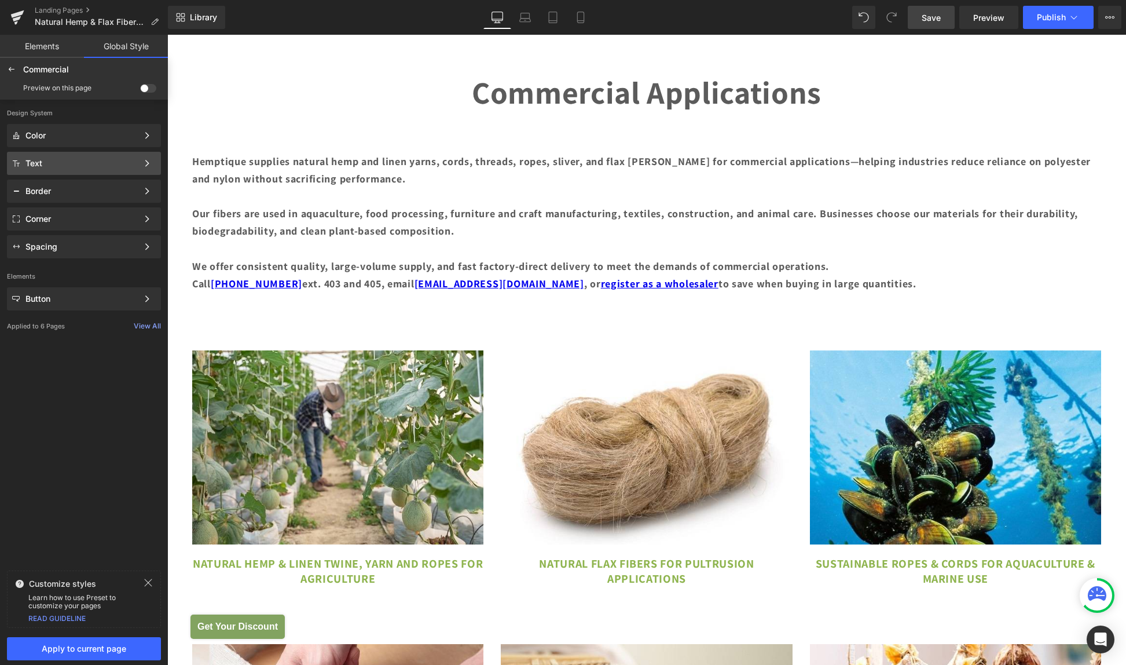
click at [36, 162] on div "Text" at bounding box center [81, 163] width 112 height 9
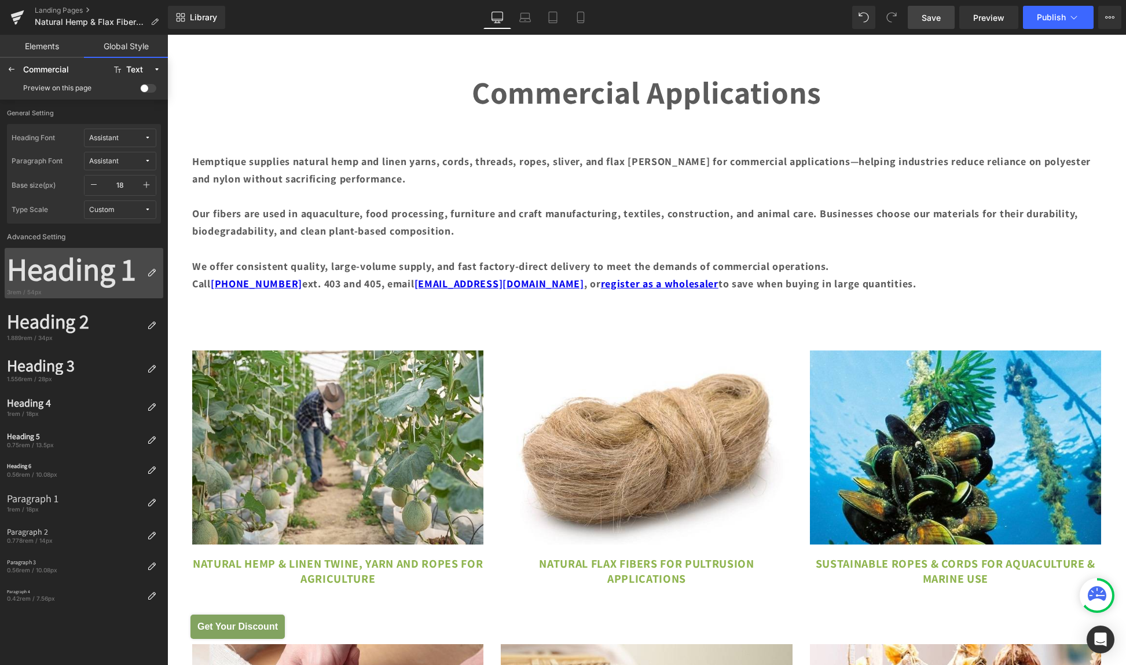
click at [45, 267] on div "Heading 1" at bounding box center [75, 269] width 136 height 38
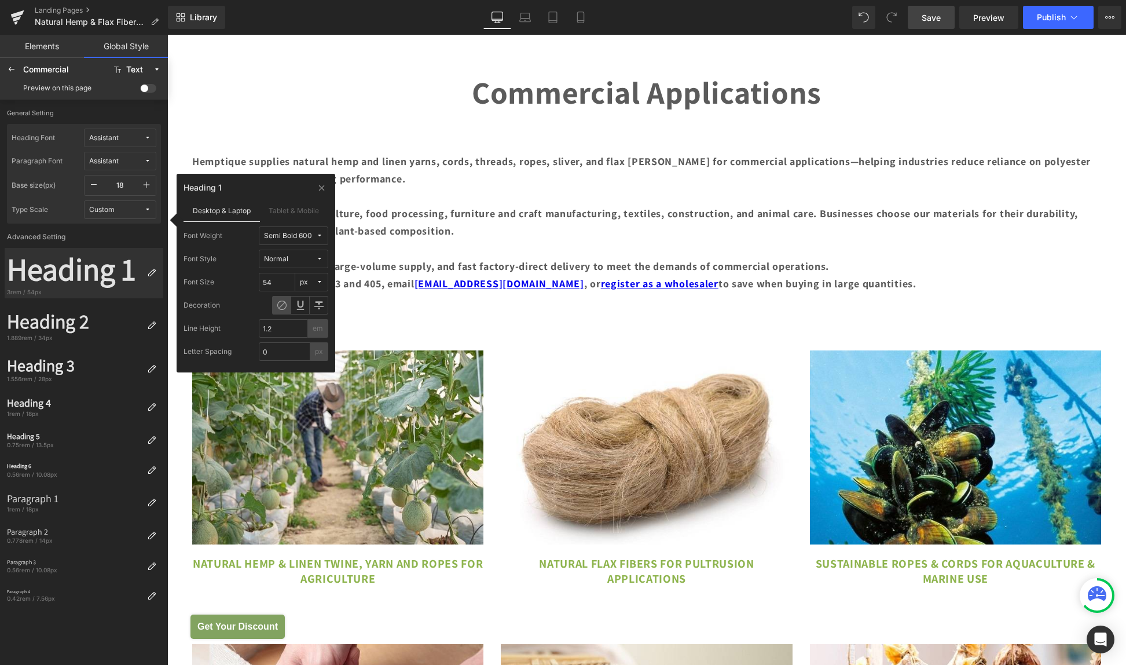
click at [318, 236] on icon at bounding box center [319, 235] width 7 height 7
click at [284, 291] on div "Light 300" at bounding box center [288, 295] width 68 height 9
click at [71, 326] on div "Heading 2" at bounding box center [75, 322] width 136 height 24
click at [291, 237] on div "Bold 700" at bounding box center [279, 236] width 30 height 9
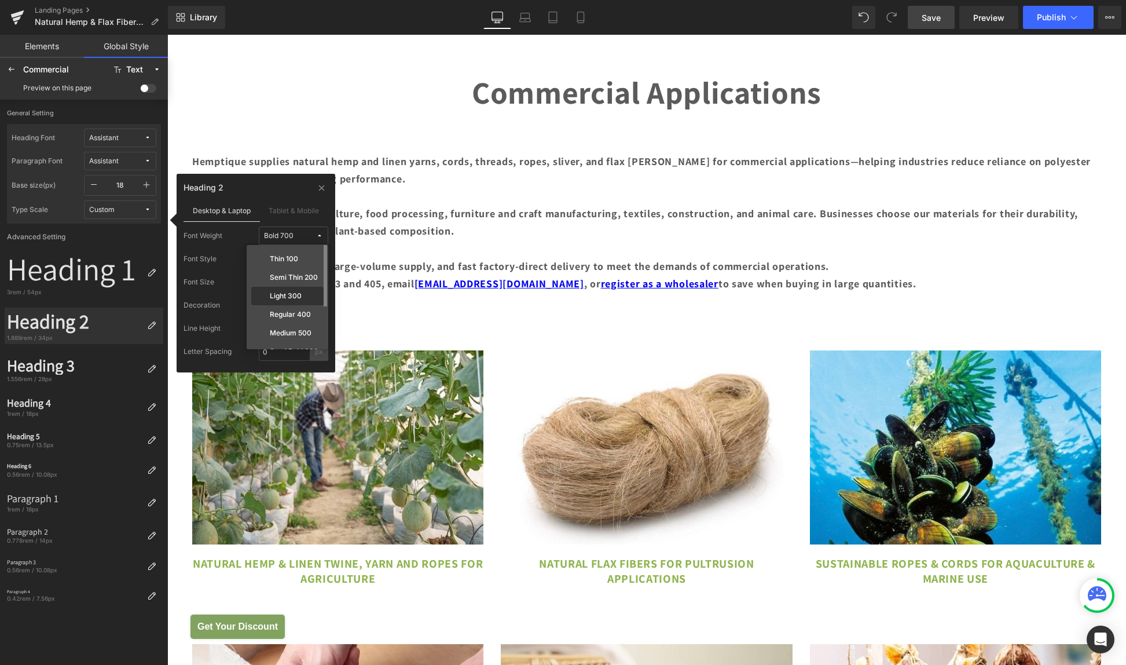
click at [286, 298] on label "Light 300" at bounding box center [286, 296] width 32 height 8
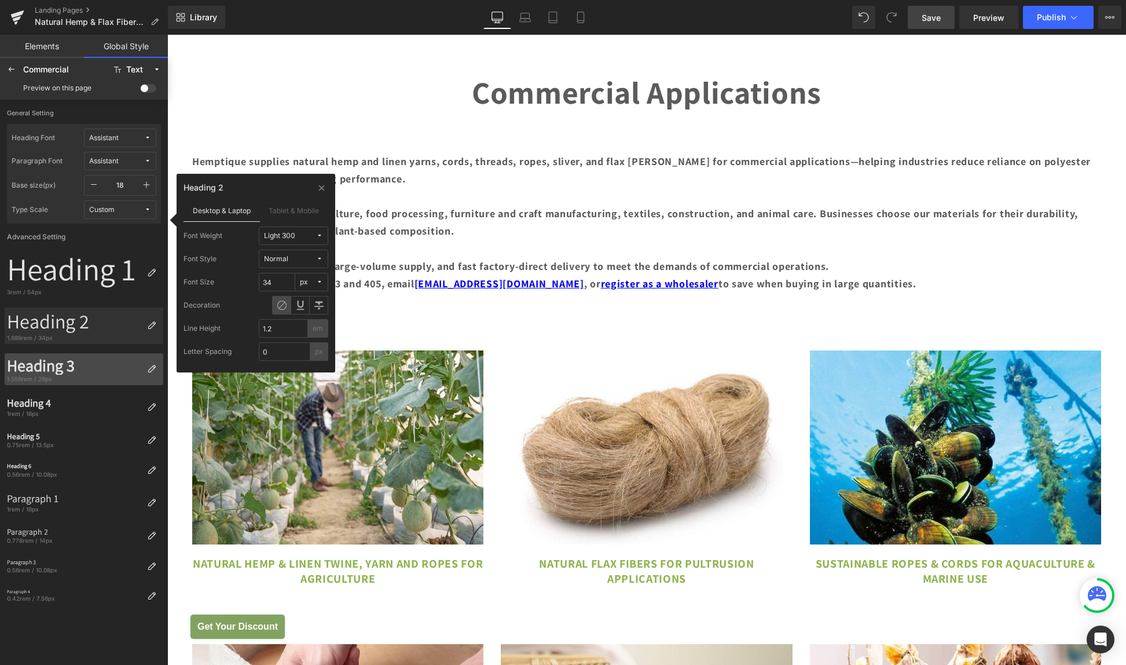
click at [74, 363] on div "Heading 3" at bounding box center [75, 366] width 136 height 20
click at [280, 230] on button "Bold 700" at bounding box center [293, 235] width 69 height 19
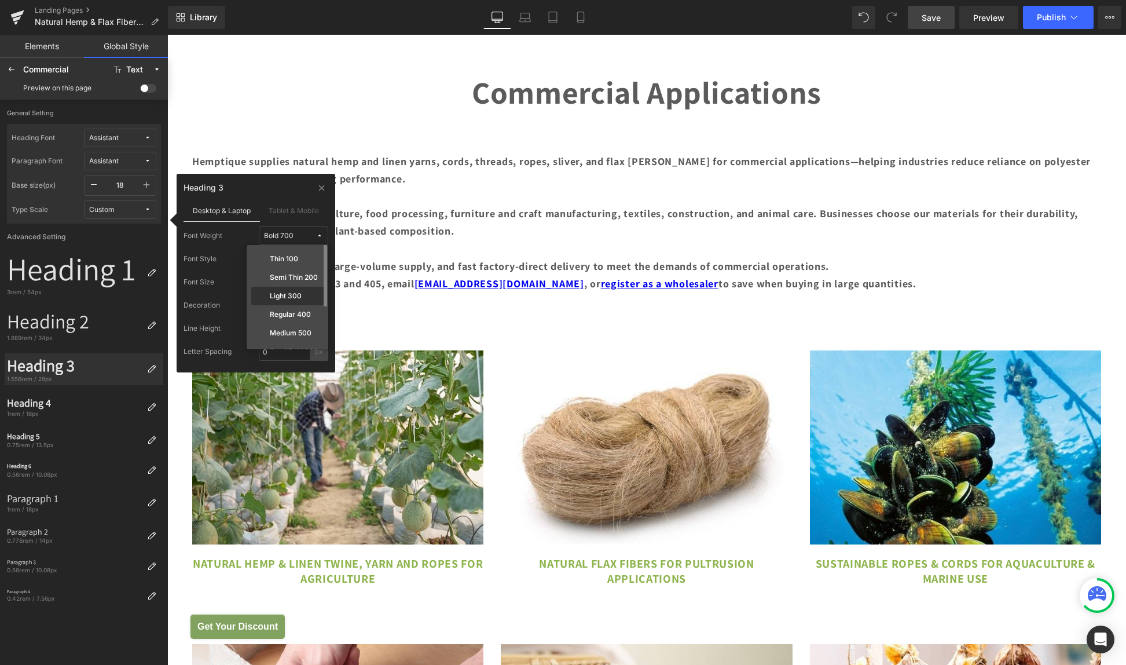
click at [283, 297] on label "Light 300" at bounding box center [286, 296] width 32 height 8
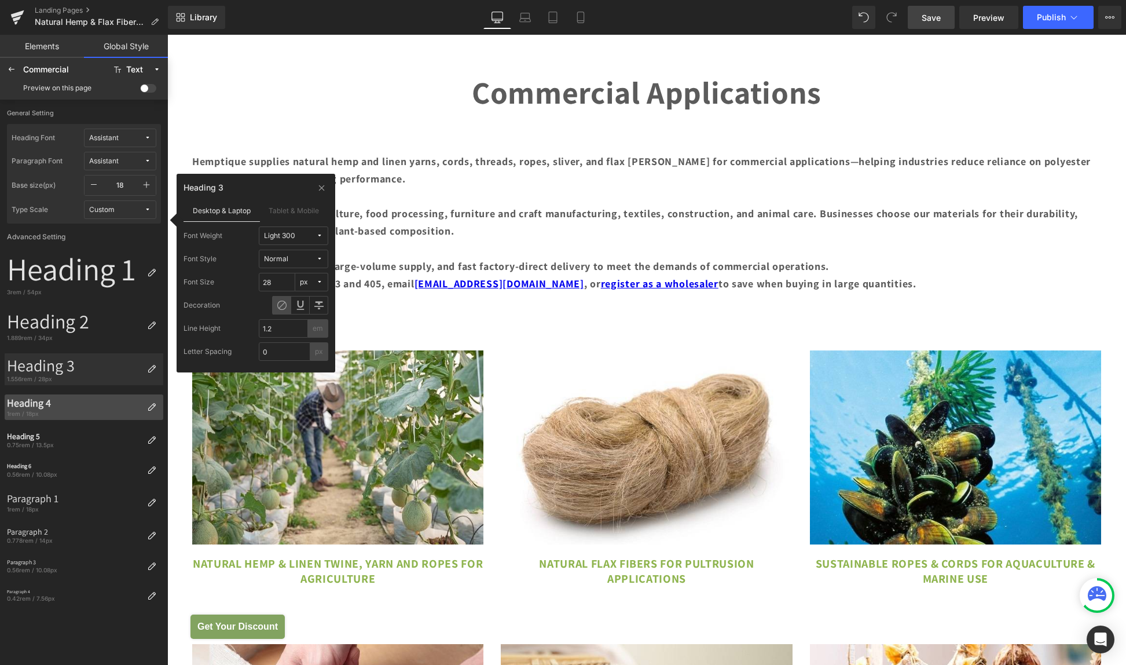
click at [87, 408] on div "Heading 4" at bounding box center [75, 403] width 136 height 13
click at [279, 234] on div "Bold 700" at bounding box center [279, 236] width 30 height 9
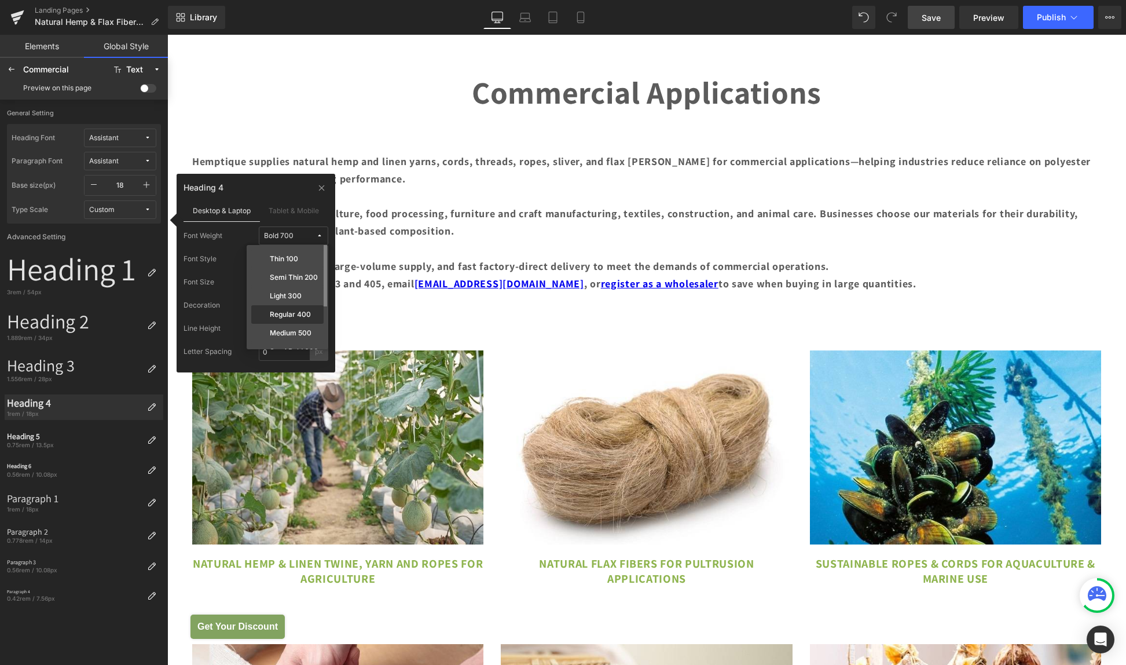
click at [286, 310] on div "Regular 400" at bounding box center [288, 314] width 68 height 9
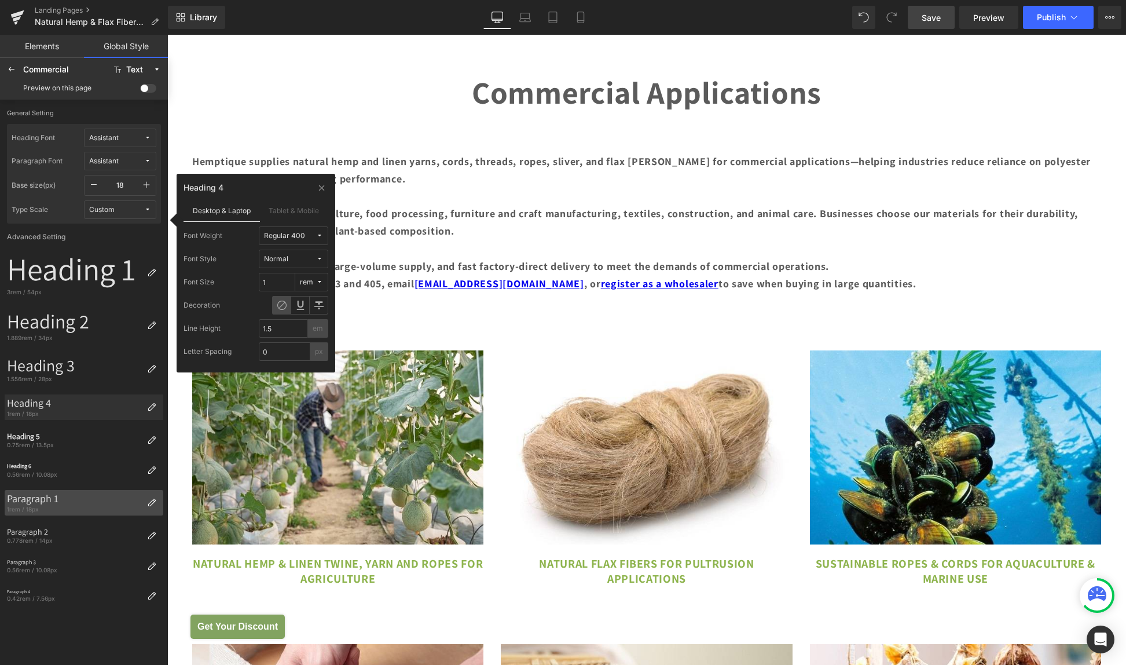
click at [75, 496] on div "Paragraph 1" at bounding box center [75, 498] width 136 height 13
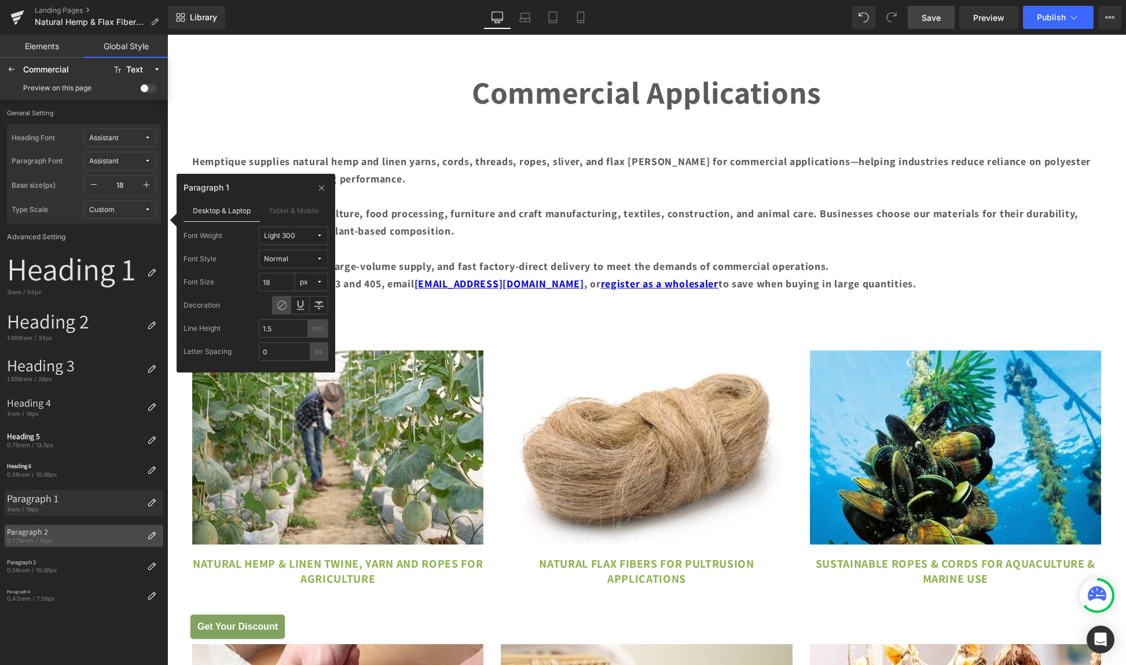
click at [58, 535] on div "Paragraph 2" at bounding box center [75, 532] width 136 height 10
click at [310, 235] on span "Regular 400" at bounding box center [290, 236] width 52 height 9
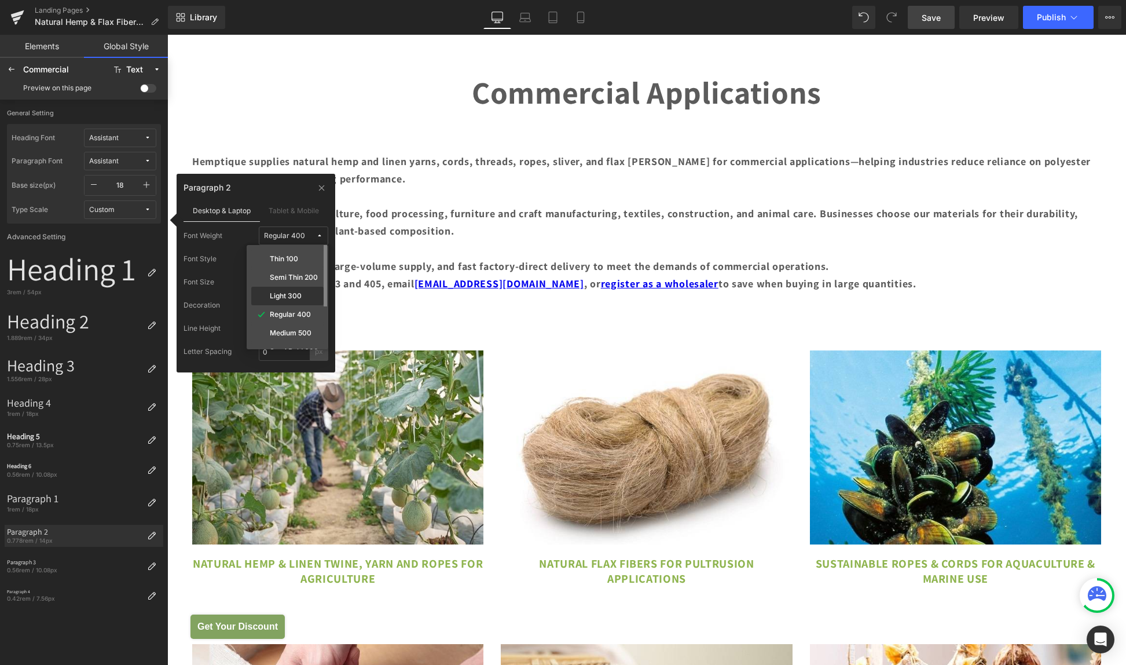
click at [288, 296] on label "Light 300" at bounding box center [286, 296] width 32 height 8
click at [936, 13] on span "Save" at bounding box center [931, 18] width 19 height 12
click at [30, 70] on div "Commercial" at bounding box center [64, 69] width 83 height 9
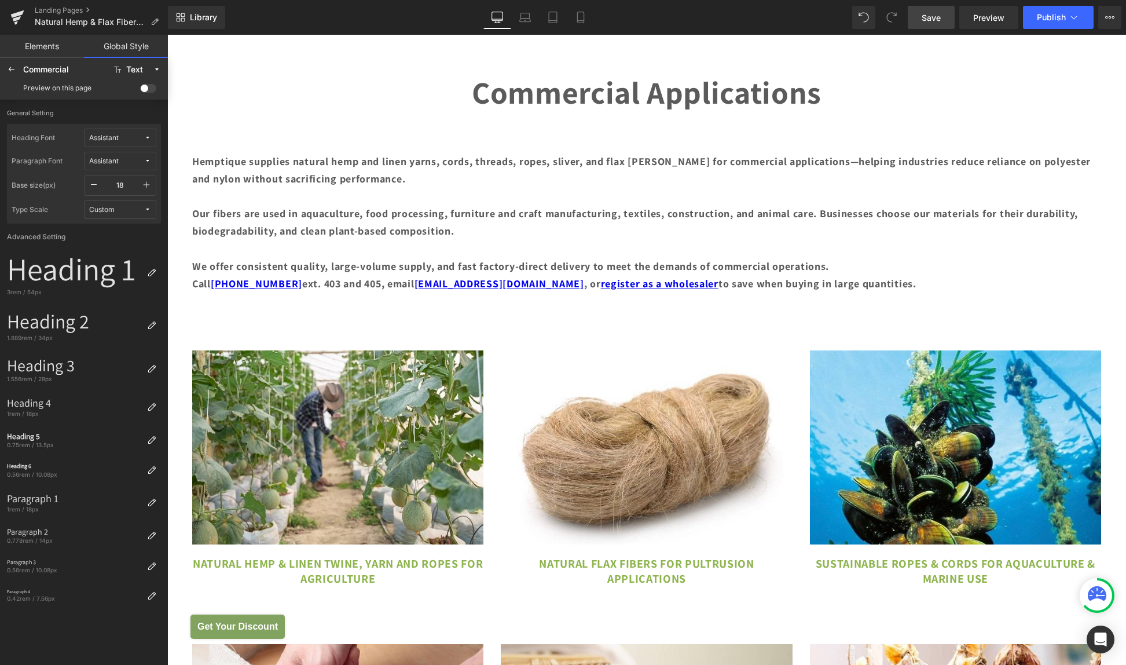
click at [150, 85] on span at bounding box center [148, 88] width 16 height 9
click at [140, 90] on input "checkbox" at bounding box center [140, 90] width 0 height 0
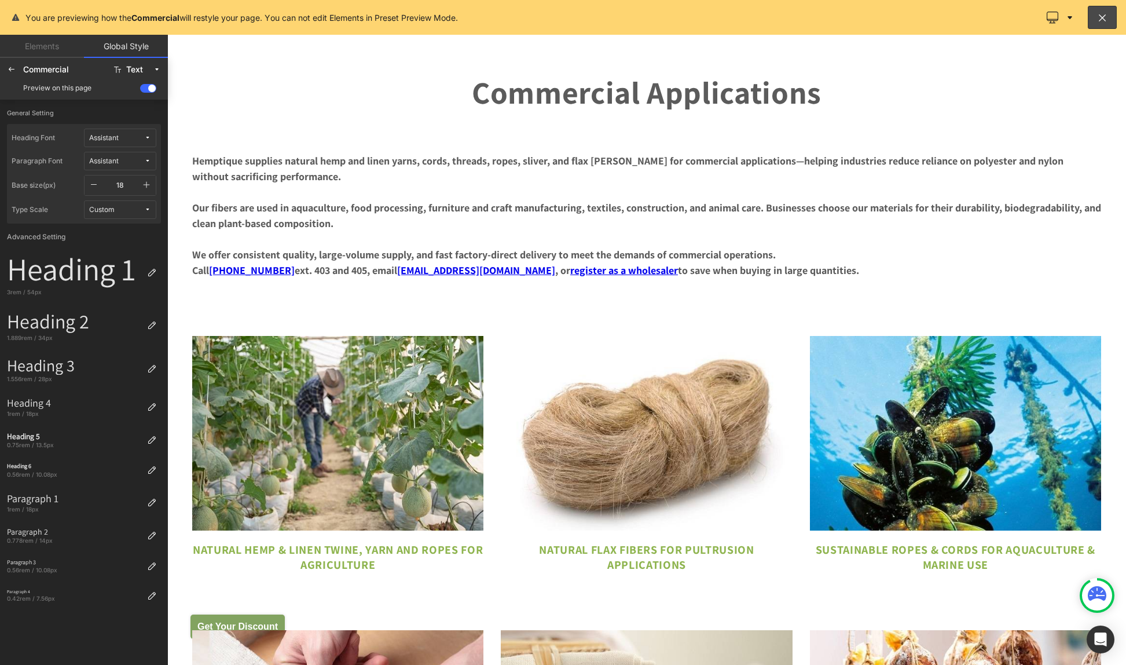
click at [150, 85] on span at bounding box center [148, 88] width 16 height 9
click at [140, 90] on input "checkbox" at bounding box center [140, 90] width 0 height 0
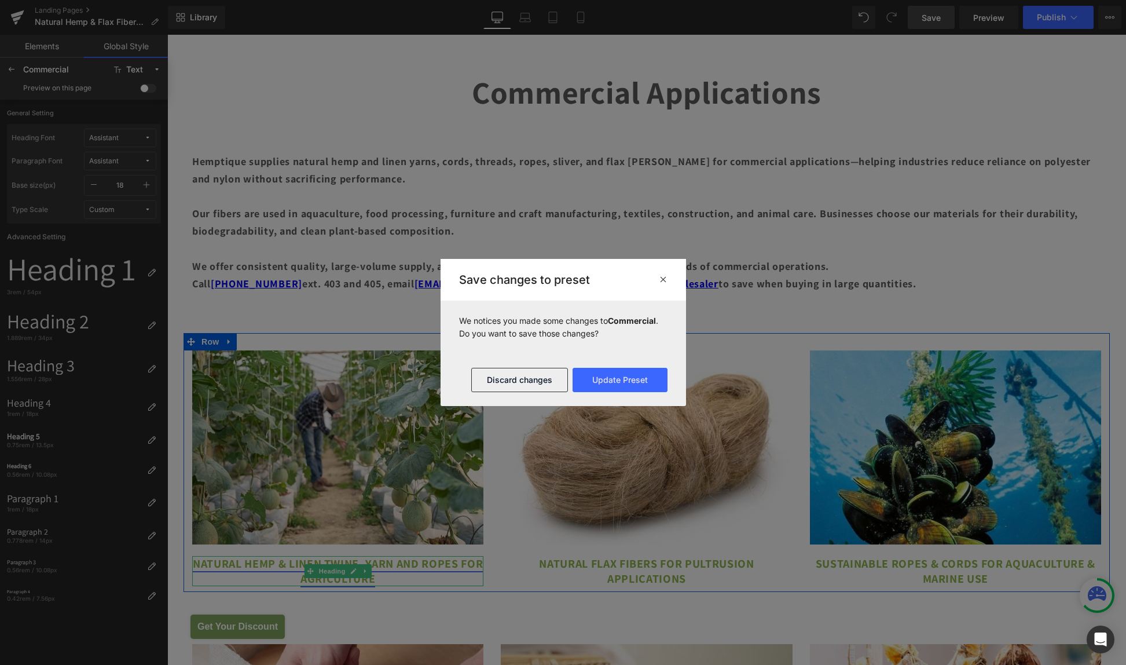
click at [298, 580] on link "Natural Hemp & Linen Twine, Yarn and Ropes for Agriculture" at bounding box center [338, 571] width 290 height 30
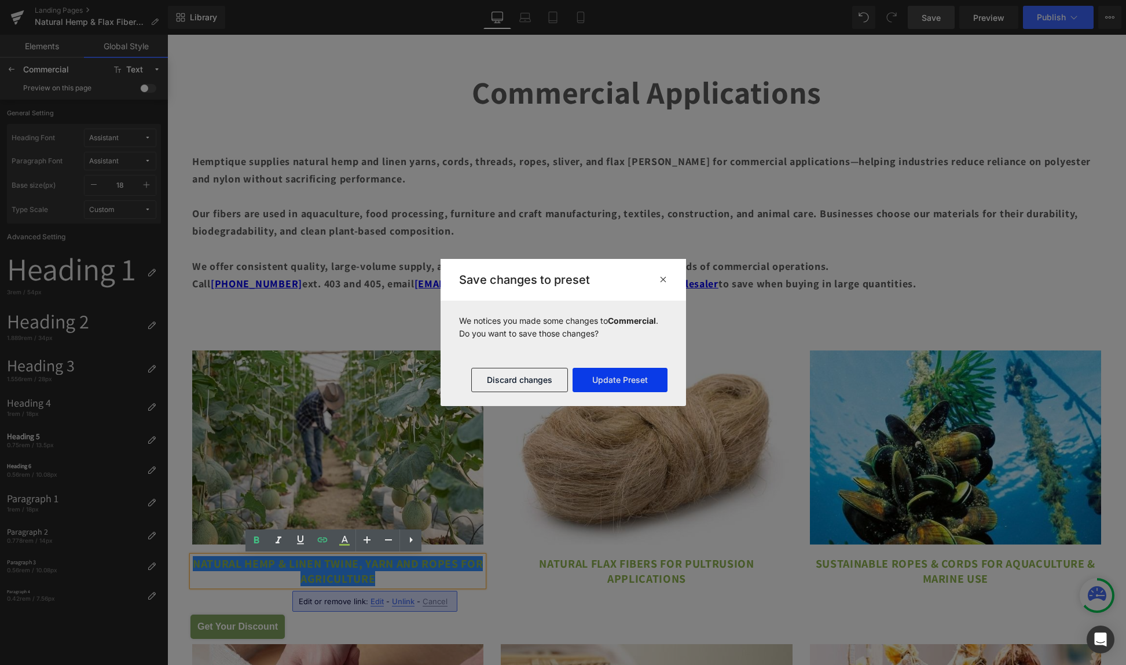
click at [604, 374] on button "Update Preset" at bounding box center [620, 380] width 95 height 24
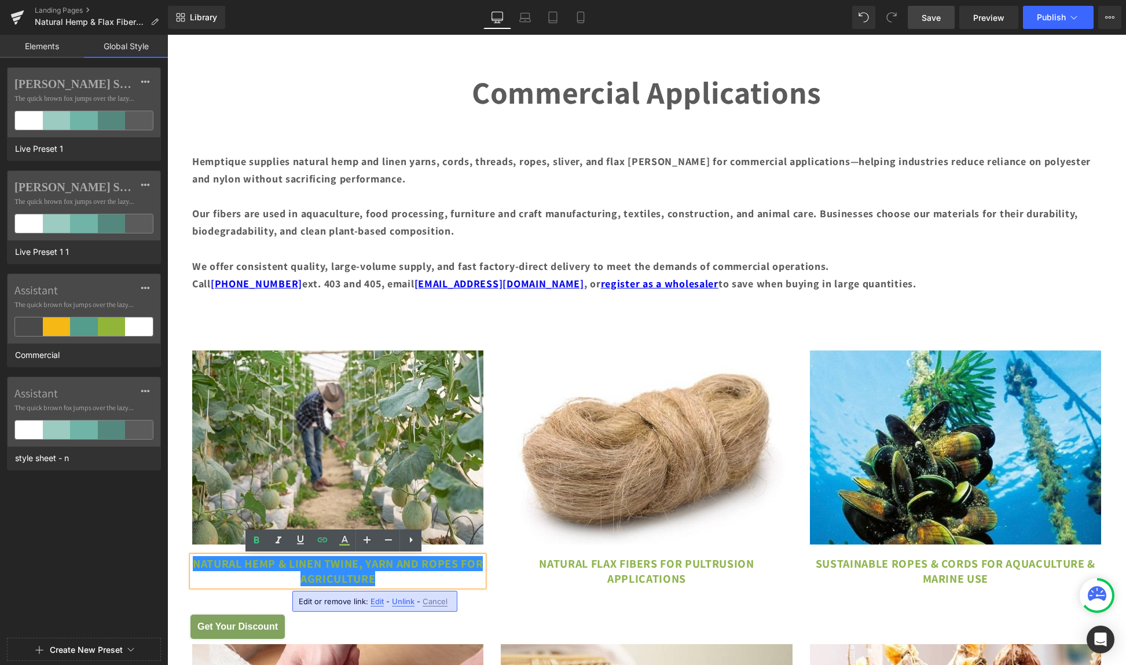
click at [929, 19] on span "Save" at bounding box center [931, 18] width 19 height 12
click at [988, 15] on span "Preview" at bounding box center [989, 18] width 31 height 12
click at [1063, 17] on span "Publish" at bounding box center [1051, 17] width 29 height 9
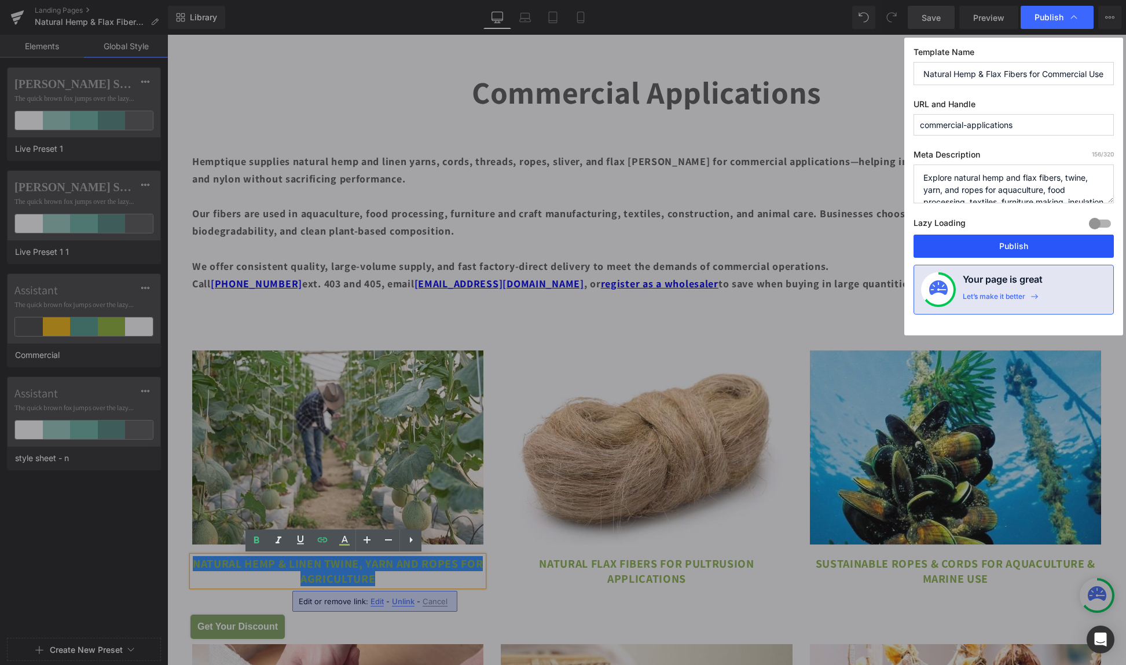
click at [1007, 253] on button "Publish" at bounding box center [1014, 246] width 200 height 23
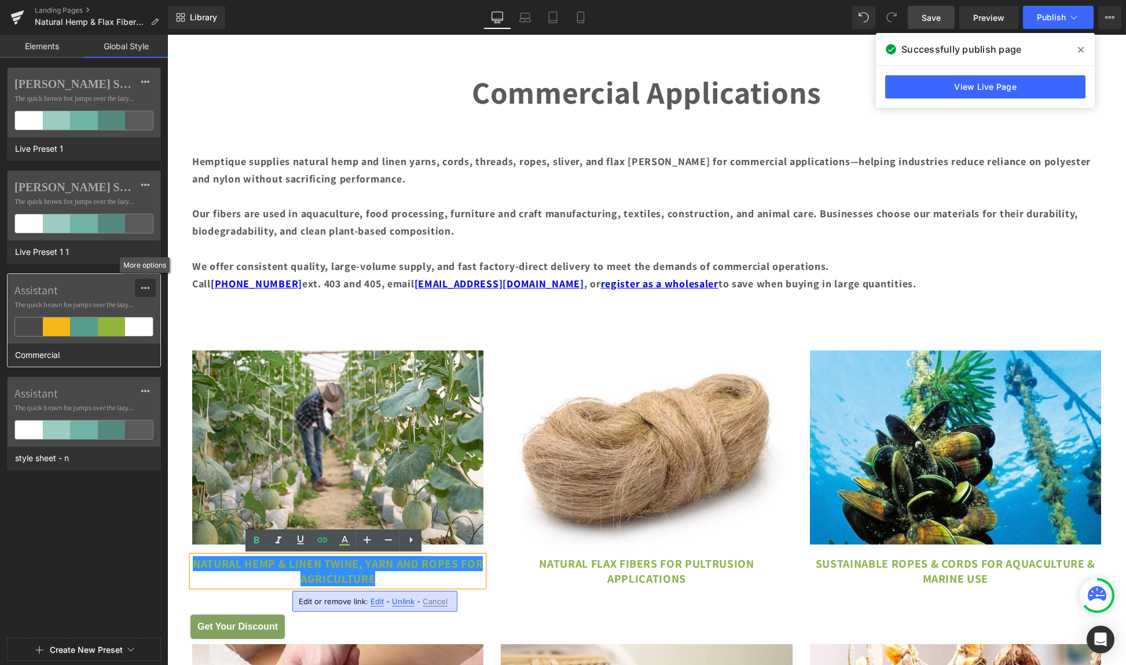
click at [145, 287] on icon at bounding box center [145, 288] width 8 height 2
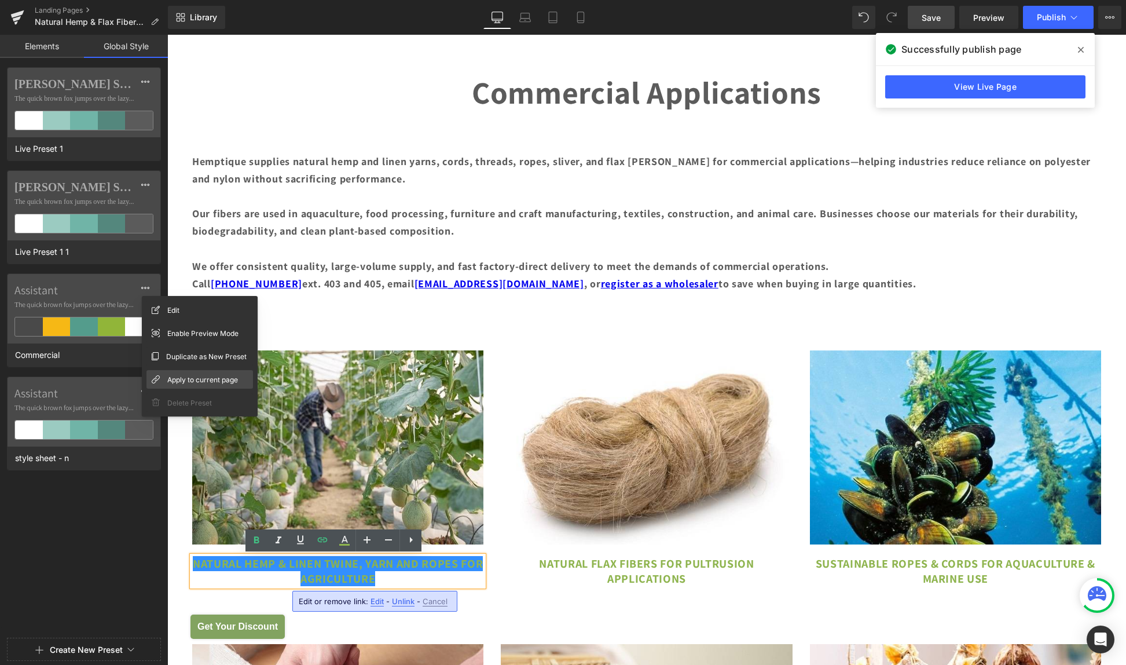
drag, startPoint x: 169, startPoint y: 376, endPoint x: 1, endPoint y: 342, distance: 171.5
click at [169, 376] on span "Apply to current page" at bounding box center [202, 380] width 71 height 12
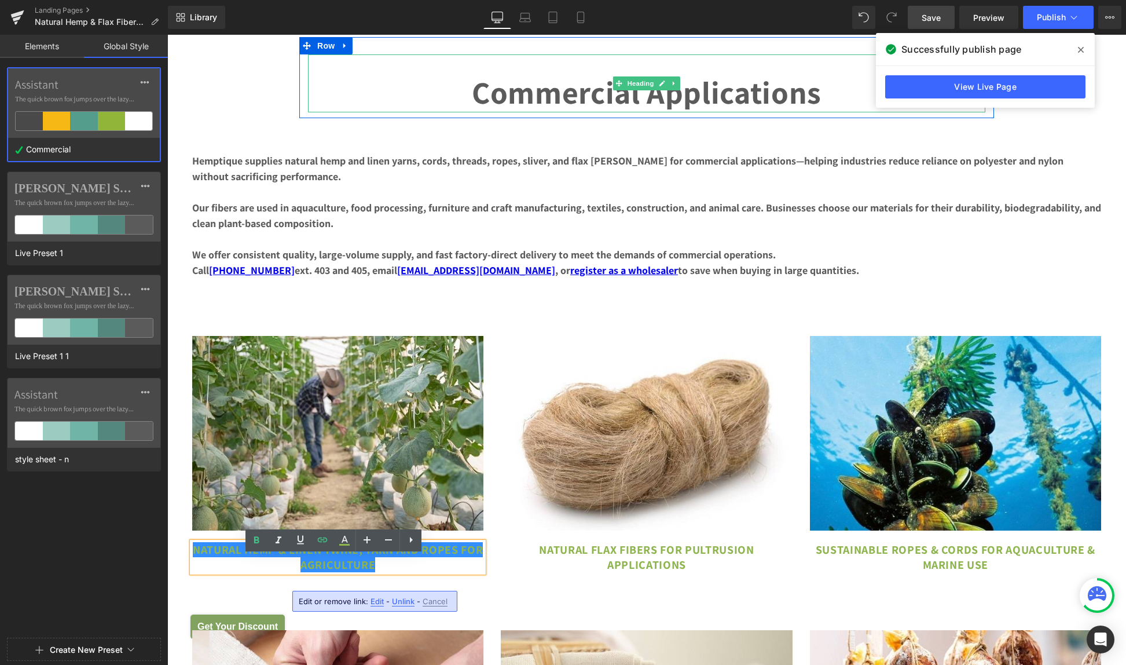
click at [536, 98] on strong "Commercial Applications" at bounding box center [647, 92] width 350 height 41
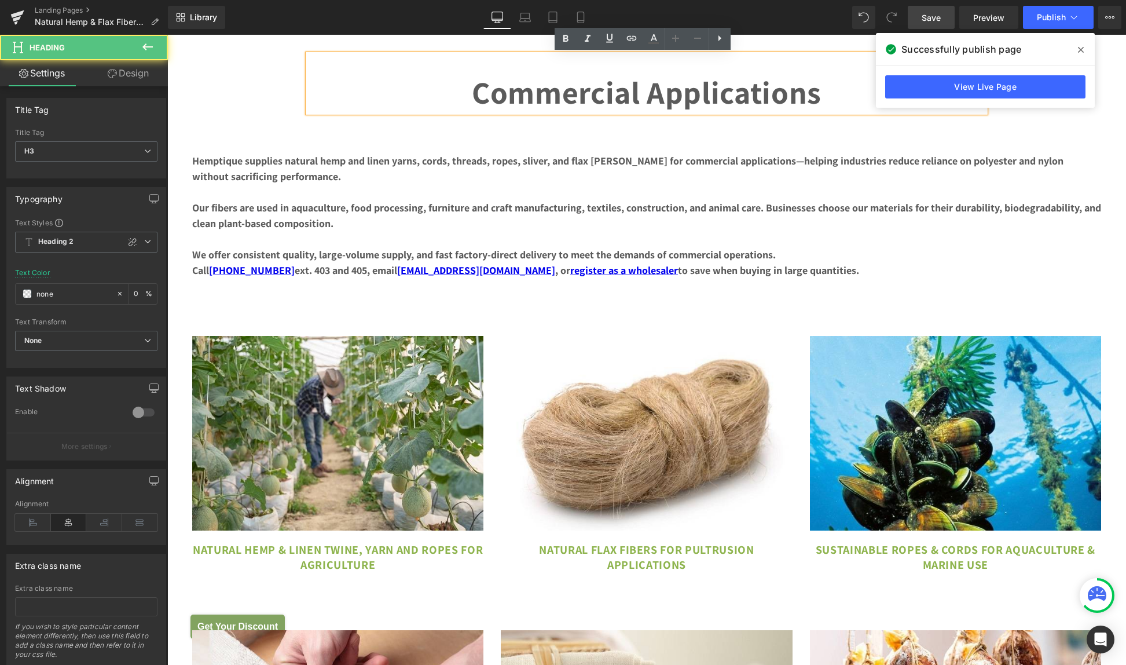
click at [536, 98] on strong "Commercial Applications" at bounding box center [647, 92] width 350 height 41
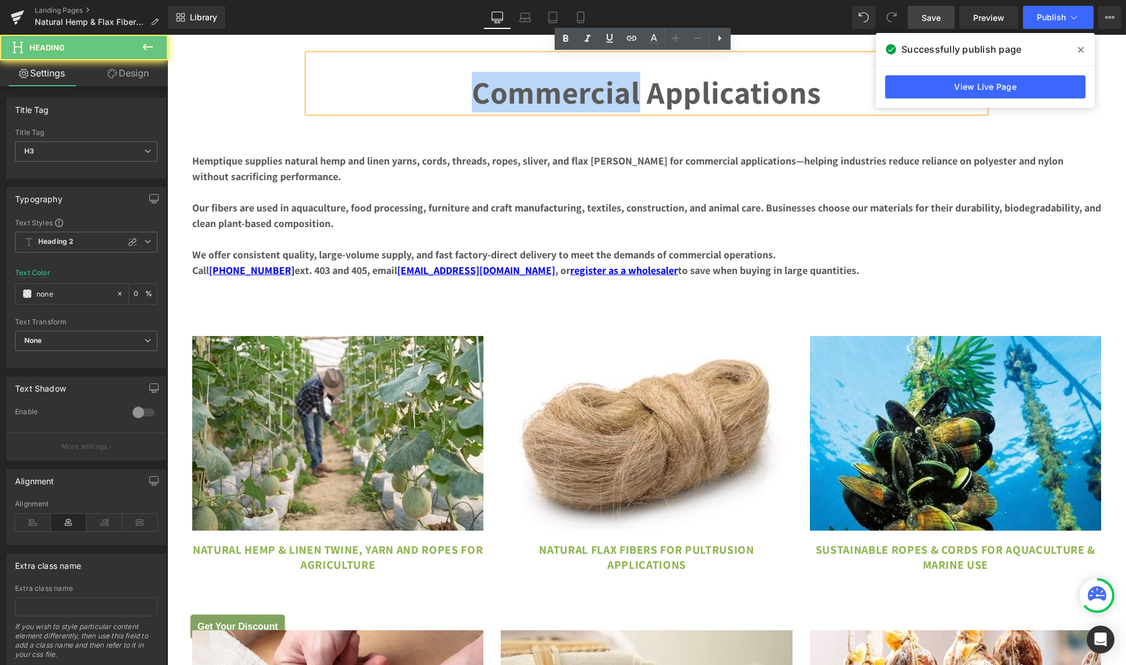
click at [536, 98] on strong "Commercial Applications" at bounding box center [647, 92] width 350 height 41
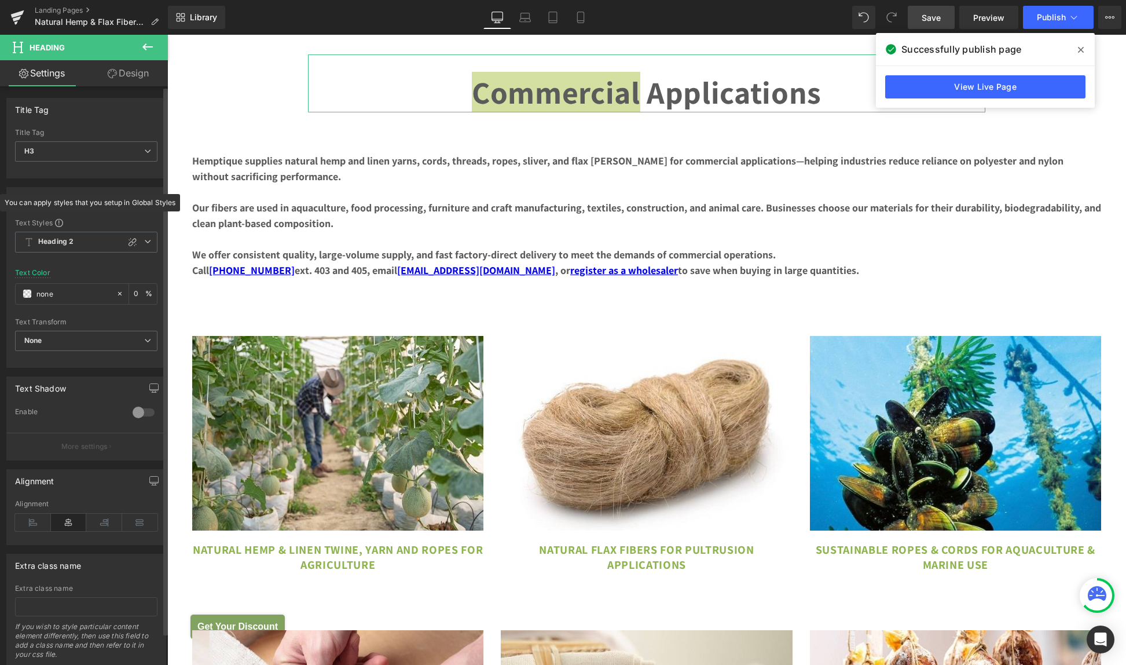
click at [58, 221] on span at bounding box center [59, 223] width 8 height 8
click at [144, 240] on icon at bounding box center [147, 241] width 7 height 7
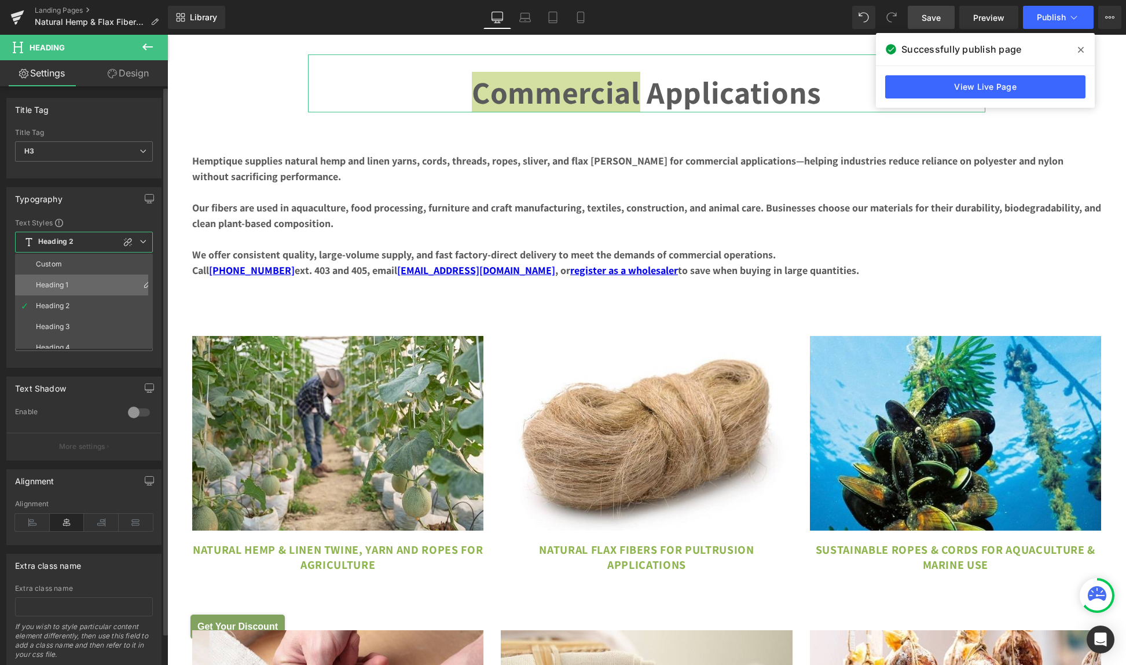
click at [57, 281] on div "Heading 1" at bounding box center [52, 285] width 32 height 8
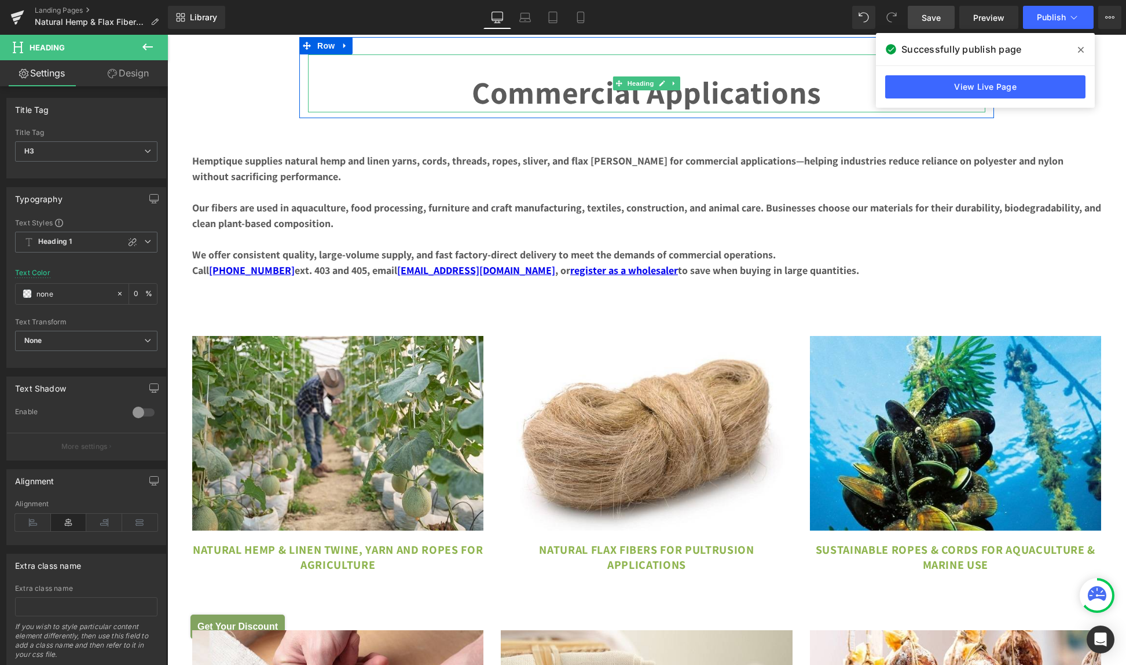
click at [653, 96] on strong "Commercial Applications" at bounding box center [647, 92] width 350 height 41
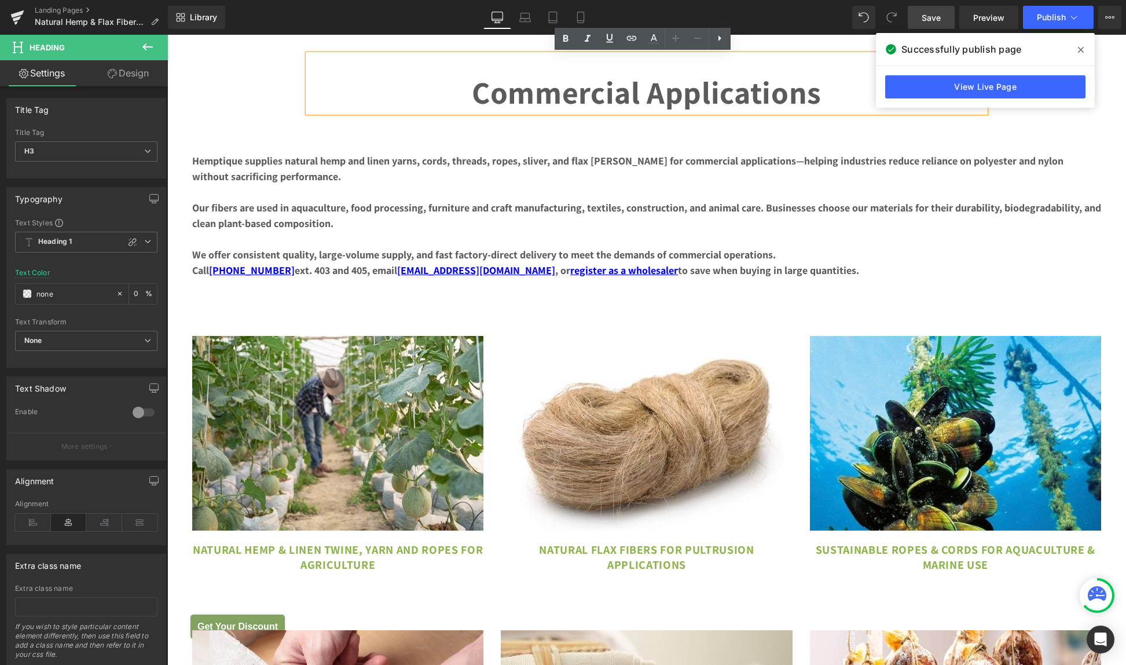
click at [645, 94] on strong "Commercial Applications" at bounding box center [647, 92] width 350 height 41
click at [314, 84] on div "Commercial Applications" at bounding box center [647, 83] width 678 height 58
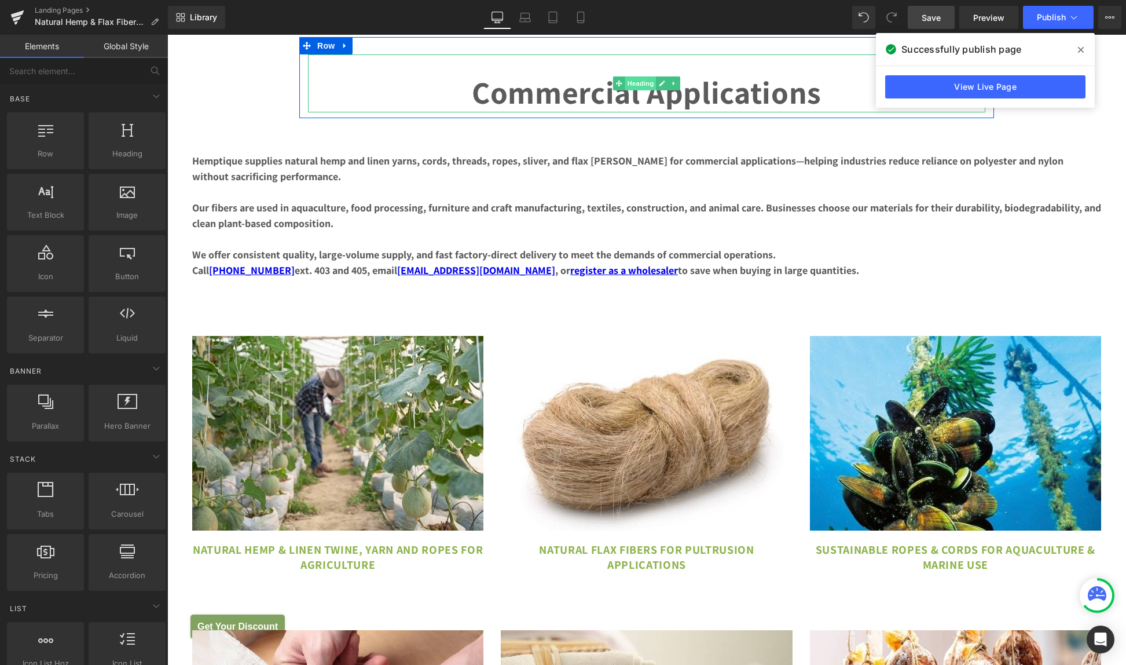
click at [646, 85] on span "Heading" at bounding box center [640, 83] width 31 height 14
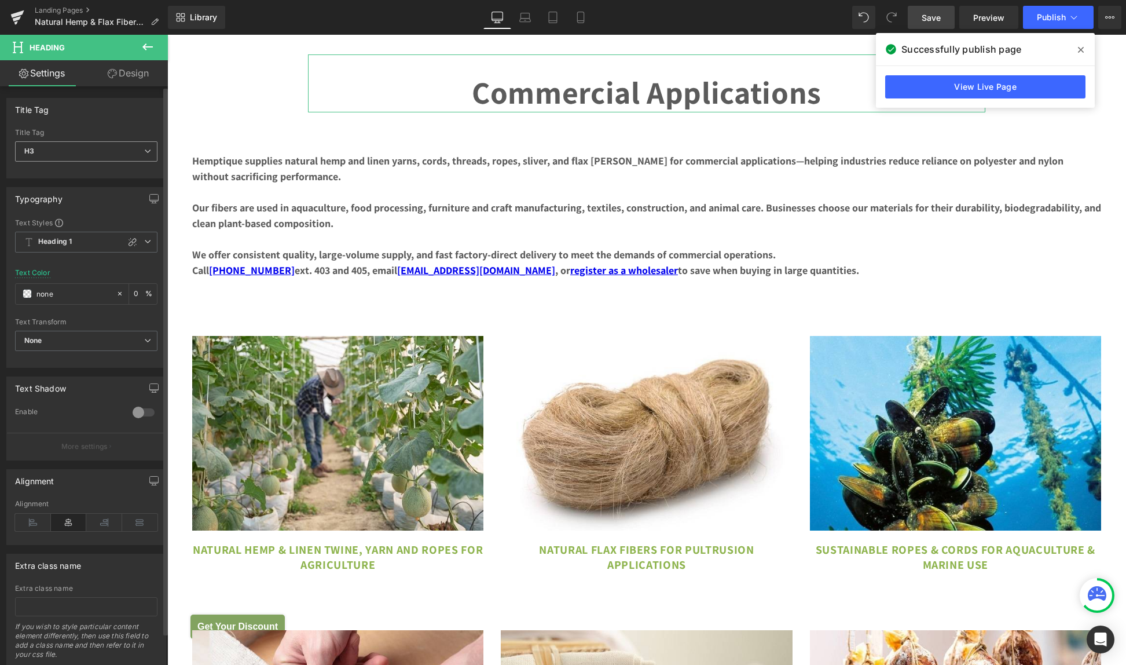
click at [146, 148] on icon at bounding box center [147, 151] width 7 height 7
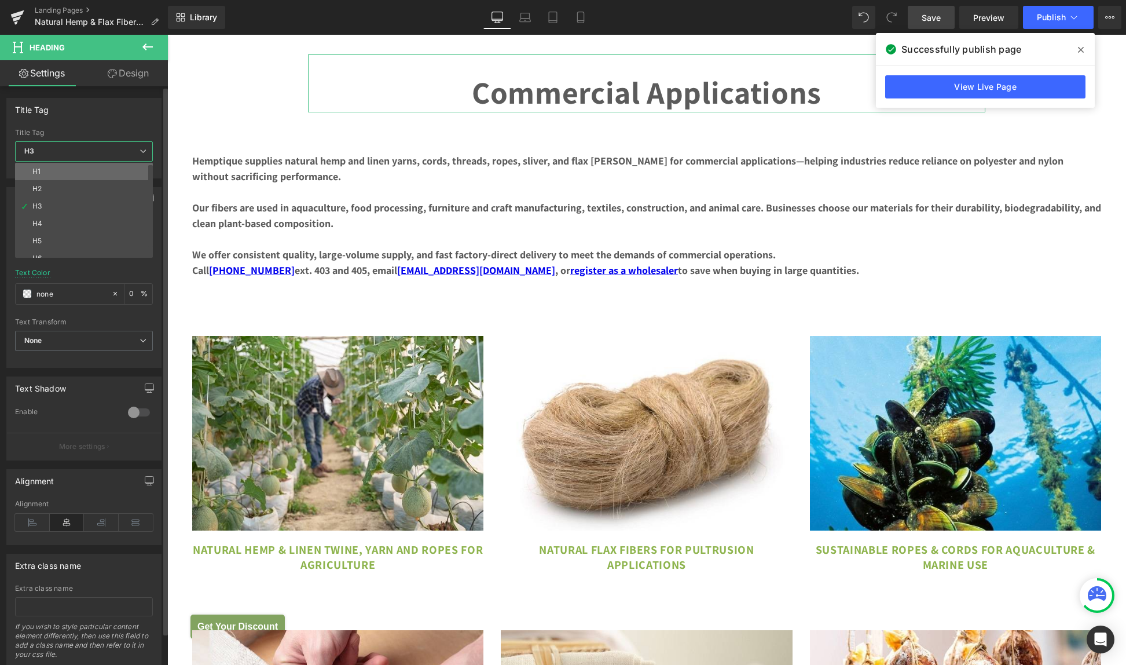
click at [41, 171] on li "H1" at bounding box center [86, 171] width 143 height 17
type input "0"
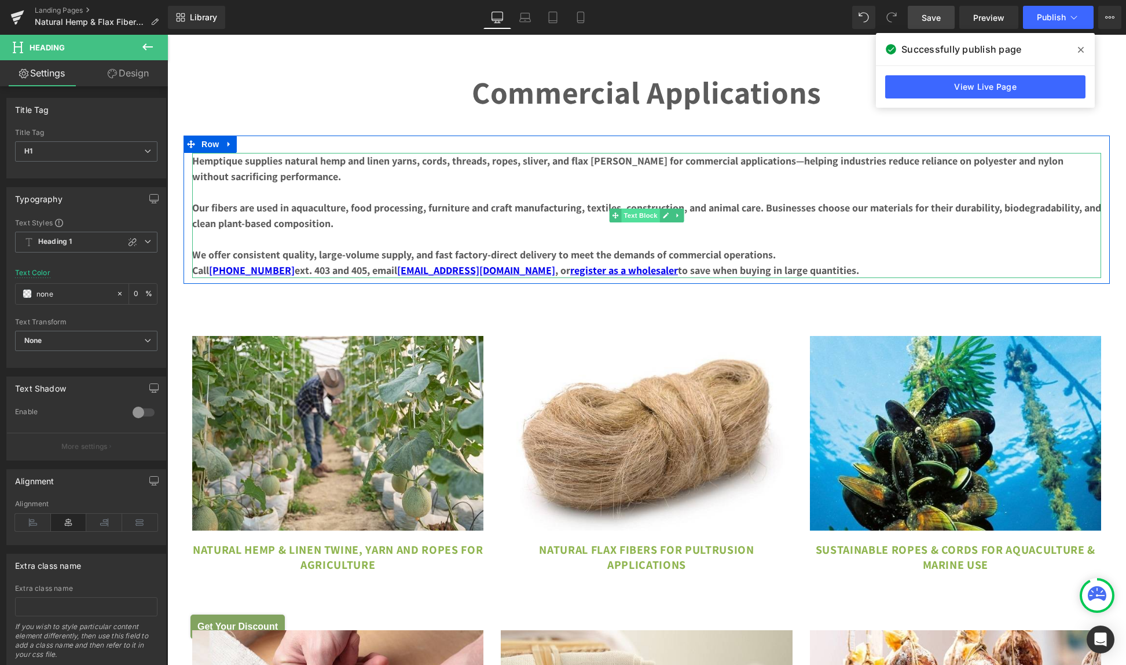
click at [632, 216] on span "Text Block" at bounding box center [640, 215] width 38 height 14
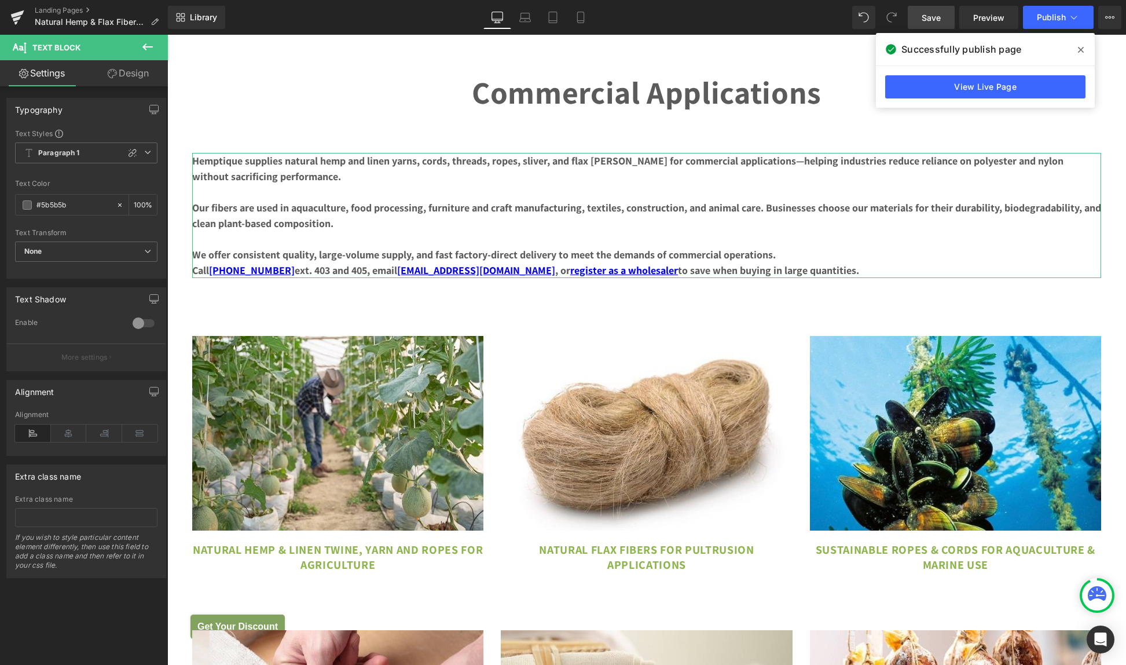
click at [120, 72] on link "Design" at bounding box center [128, 73] width 84 height 26
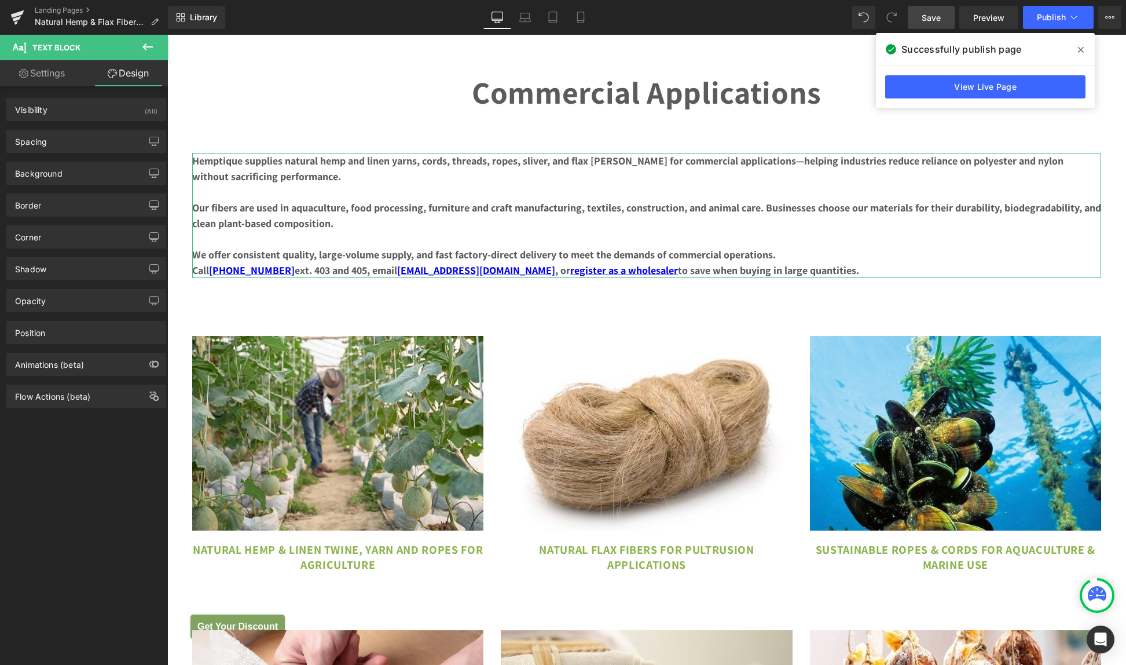
click at [50, 72] on link "Settings" at bounding box center [42, 73] width 84 height 26
type input "100"
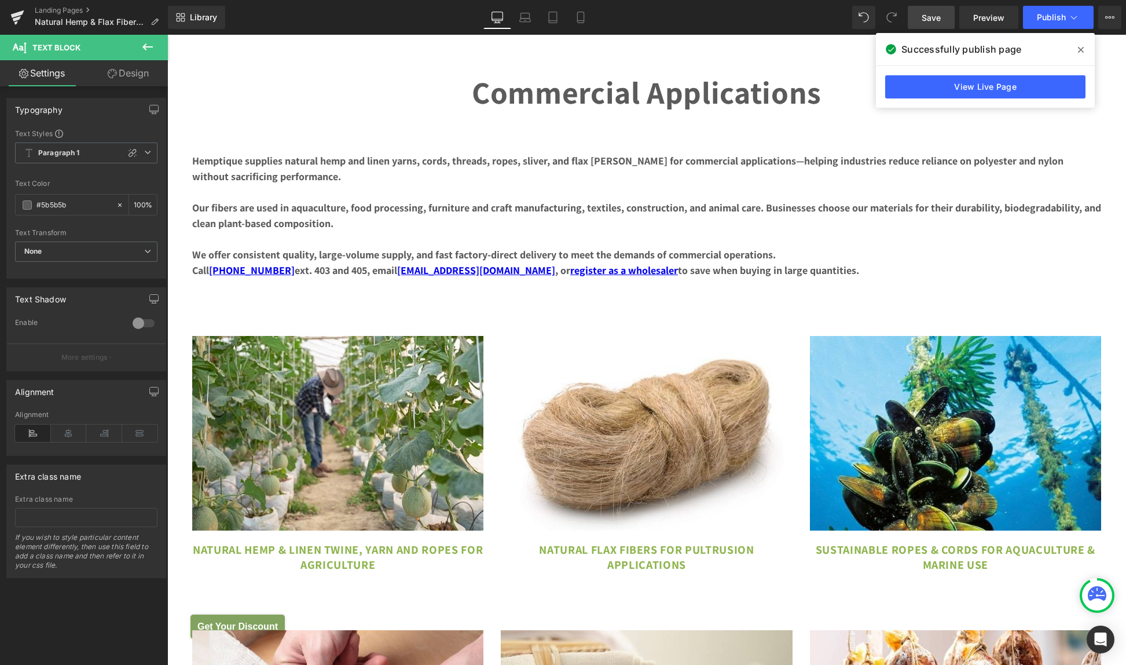
click at [922, 14] on link "Save" at bounding box center [931, 17] width 47 height 23
click at [18, 21] on icon at bounding box center [17, 17] width 14 height 29
